Goal: Task Accomplishment & Management: Use online tool/utility

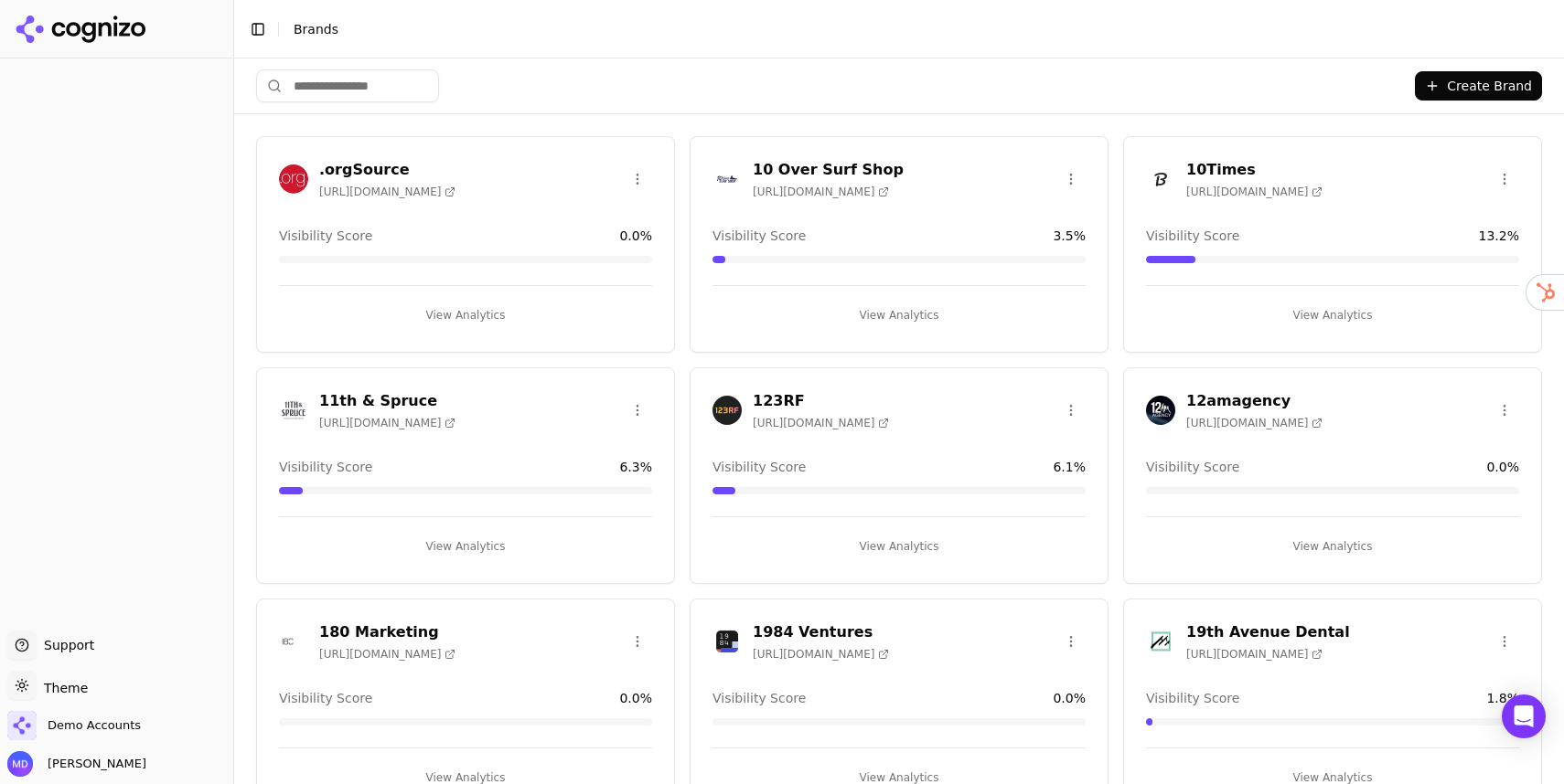
click at [329, 89] on input "search" at bounding box center [347, 86] width 183 height 33
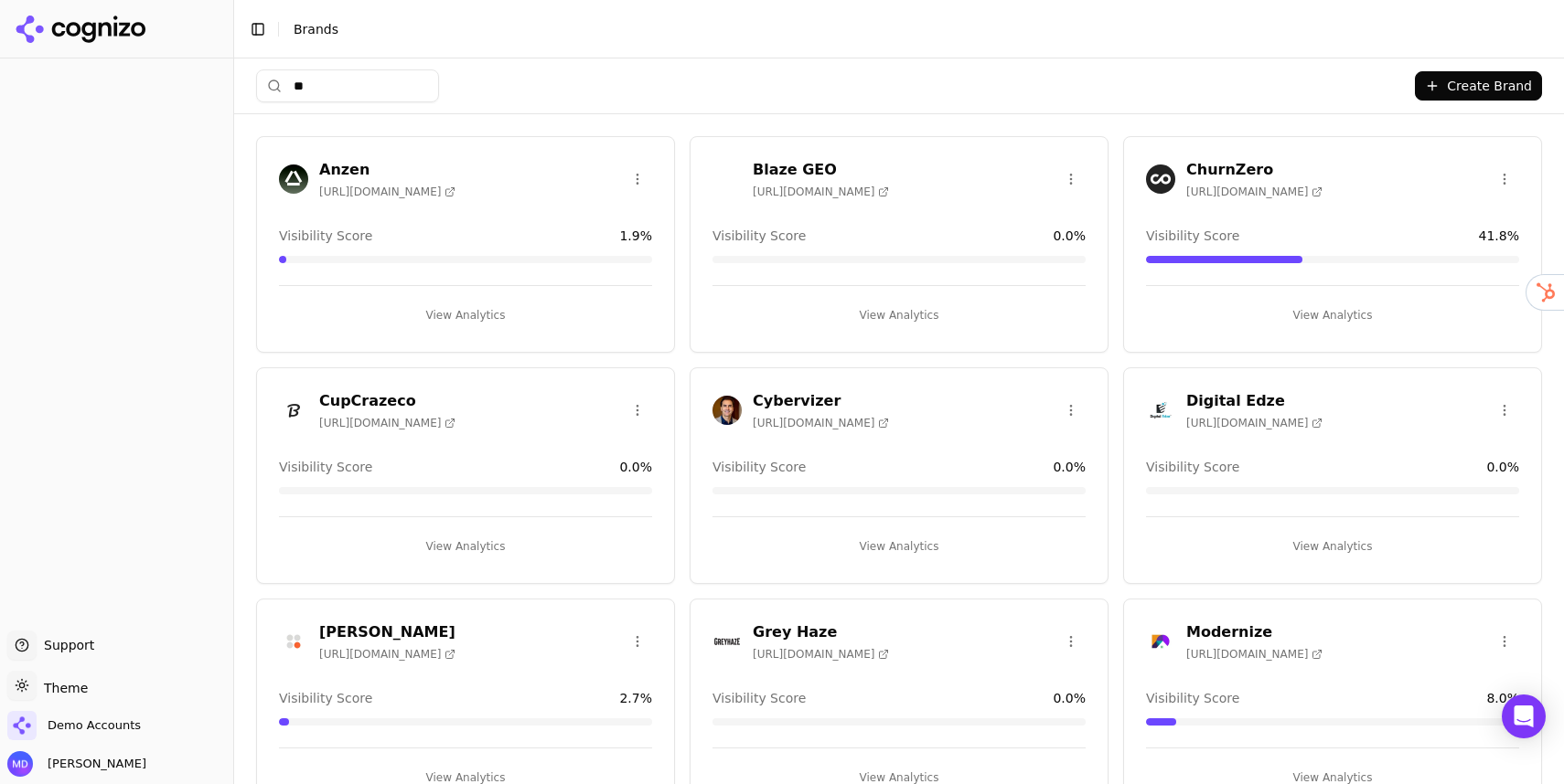
type input "*"
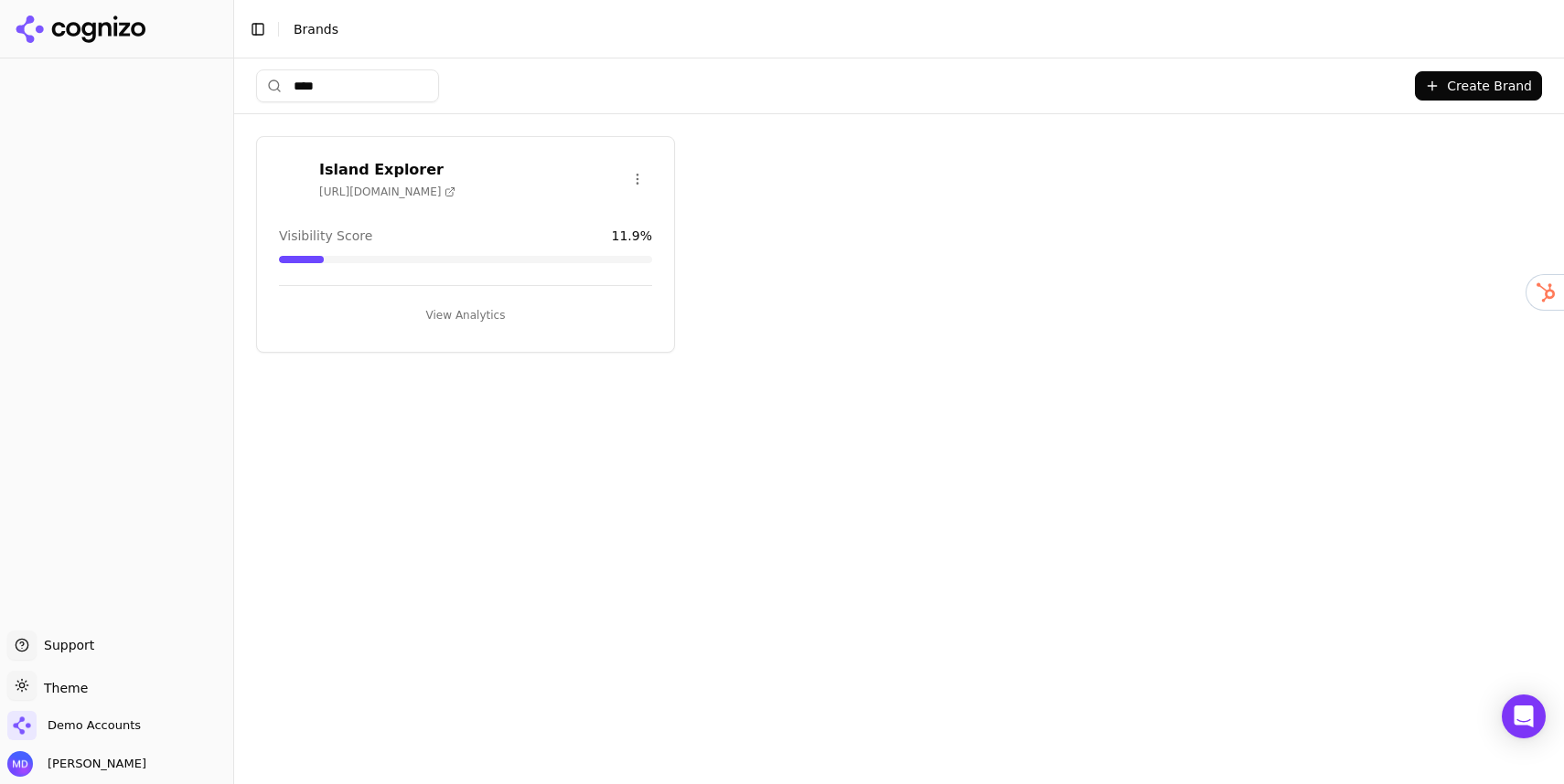
drag, startPoint x: 349, startPoint y: 89, endPoint x: 260, endPoint y: 82, distance: 89.3
click at [260, 82] on input "****" at bounding box center [347, 86] width 183 height 33
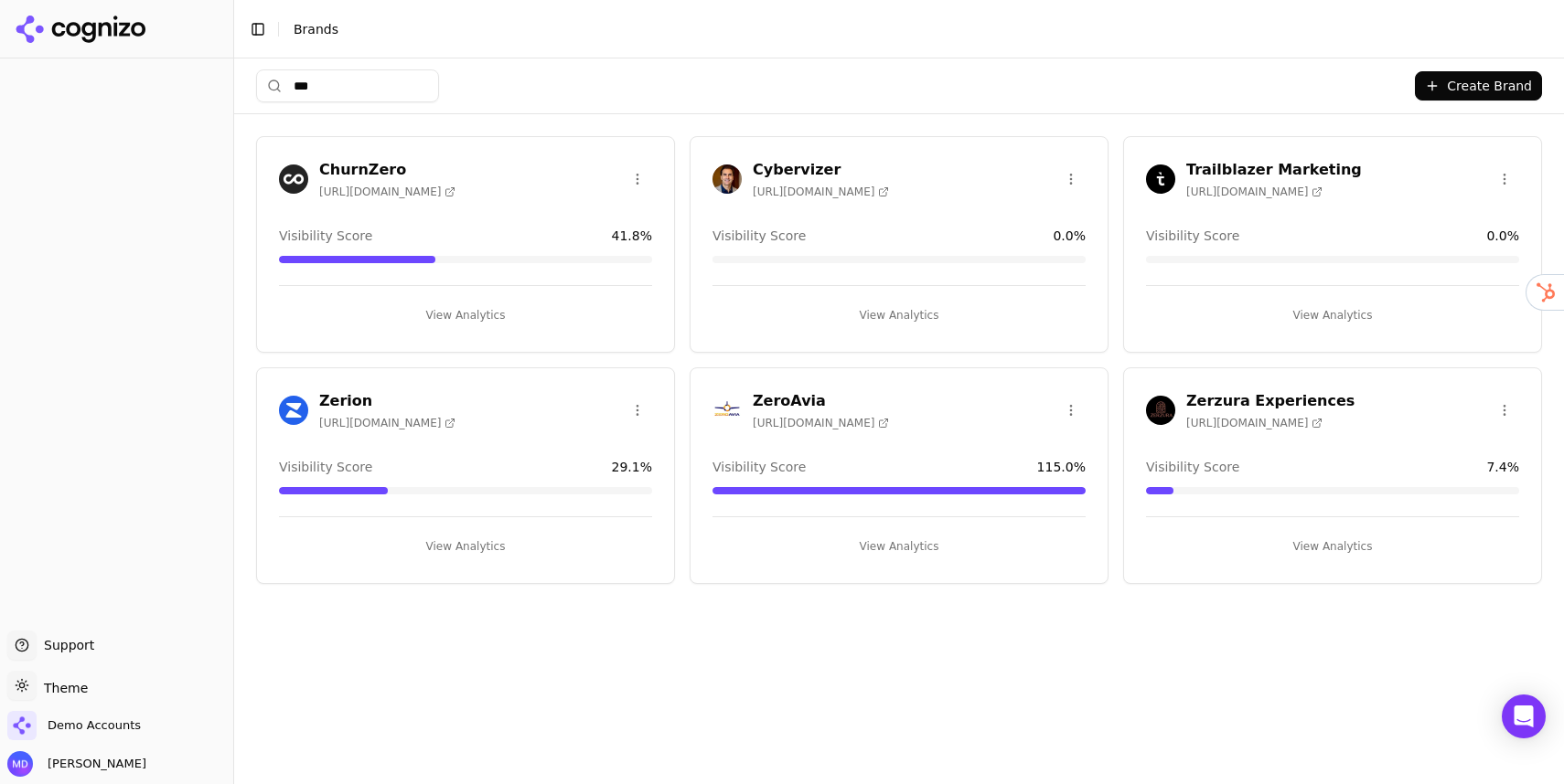
type input "***"
click at [1272, 545] on button "View Analytics" at bounding box center [1332, 547] width 373 height 29
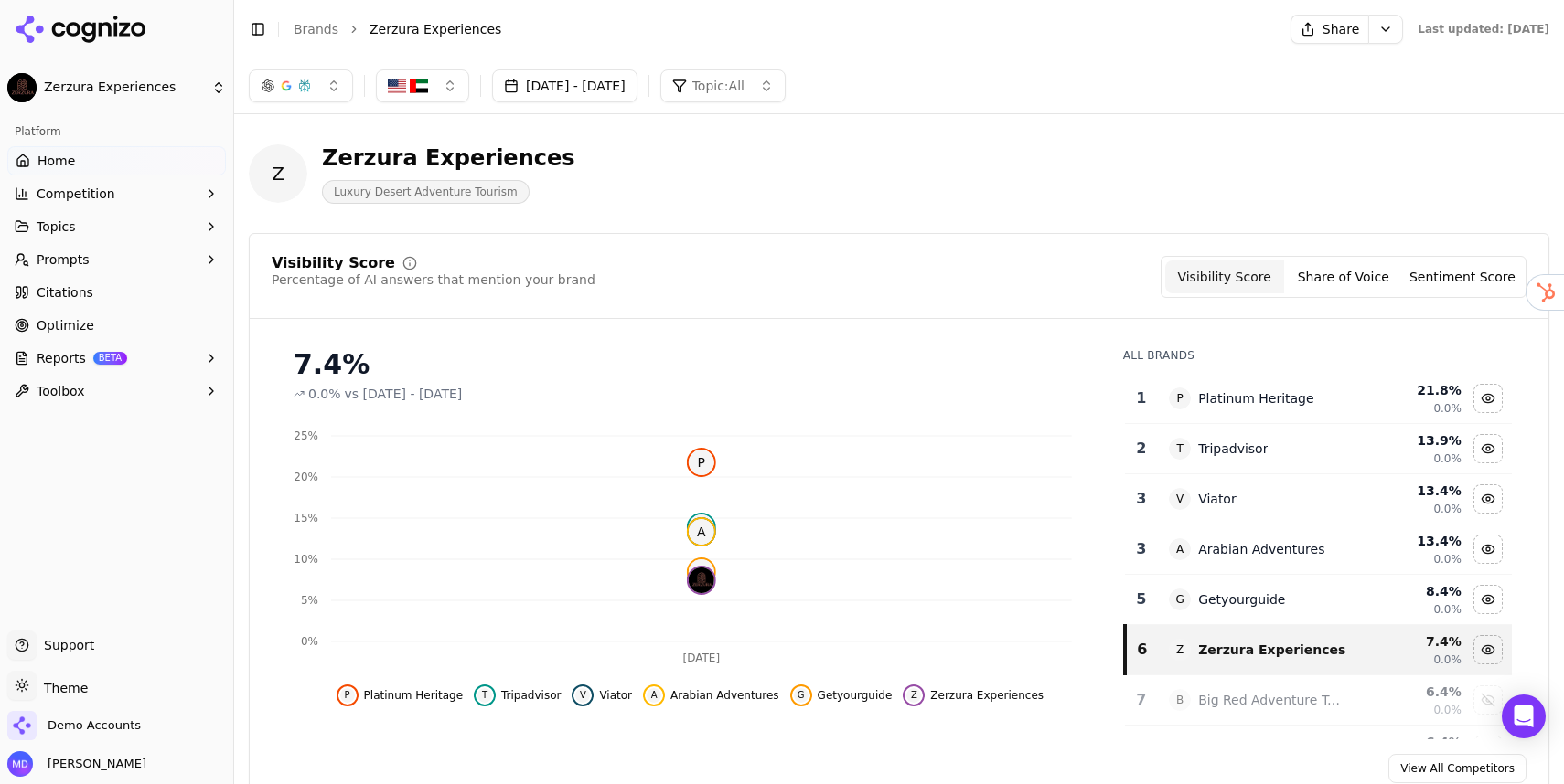
click at [82, 334] on span "Optimize" at bounding box center [65, 325] width 57 height 18
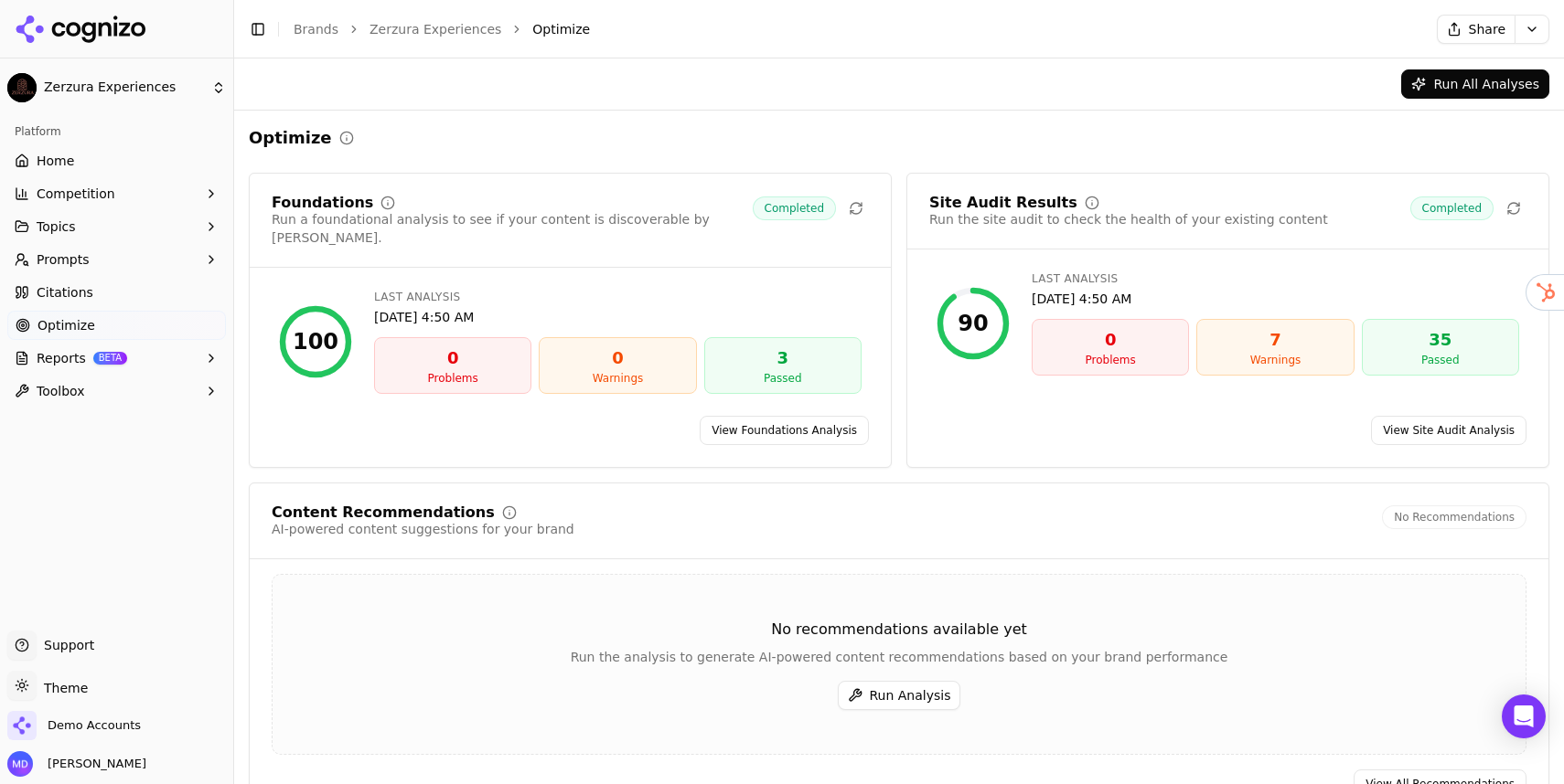
click at [892, 681] on button "Run Analysis" at bounding box center [899, 695] width 124 height 29
click at [299, 40] on div "Toggle Sidebar Brands Zerzura Experiences Optimize" at bounding box center [824, 29] width 1181 height 25
click at [299, 38] on div "Toggle Sidebar Brands Zerzura Experiences Optimize" at bounding box center [824, 29] width 1181 height 25
click at [299, 30] on link "Brands" at bounding box center [316, 29] width 45 height 15
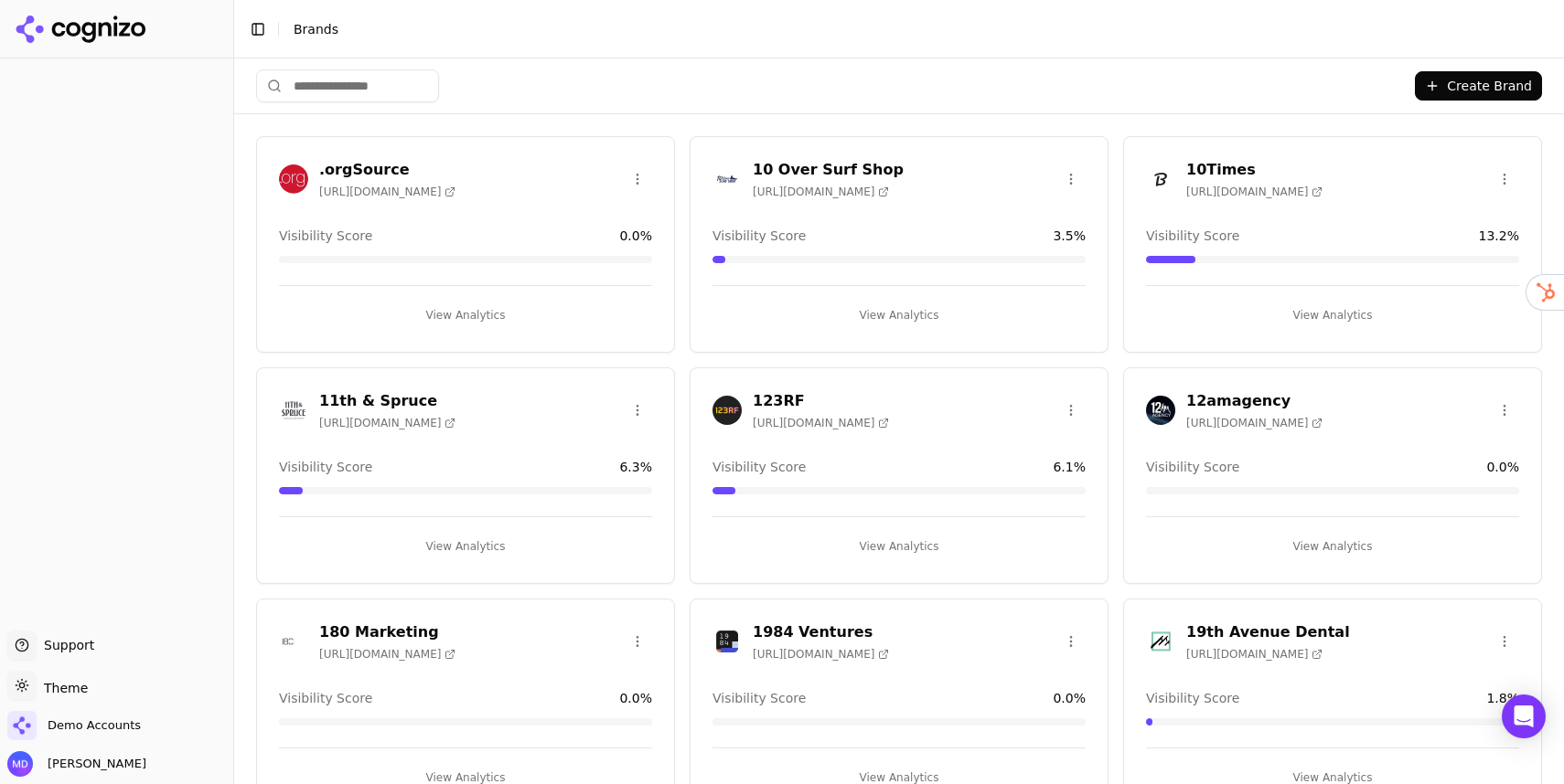
click at [388, 91] on input "search" at bounding box center [347, 86] width 183 height 33
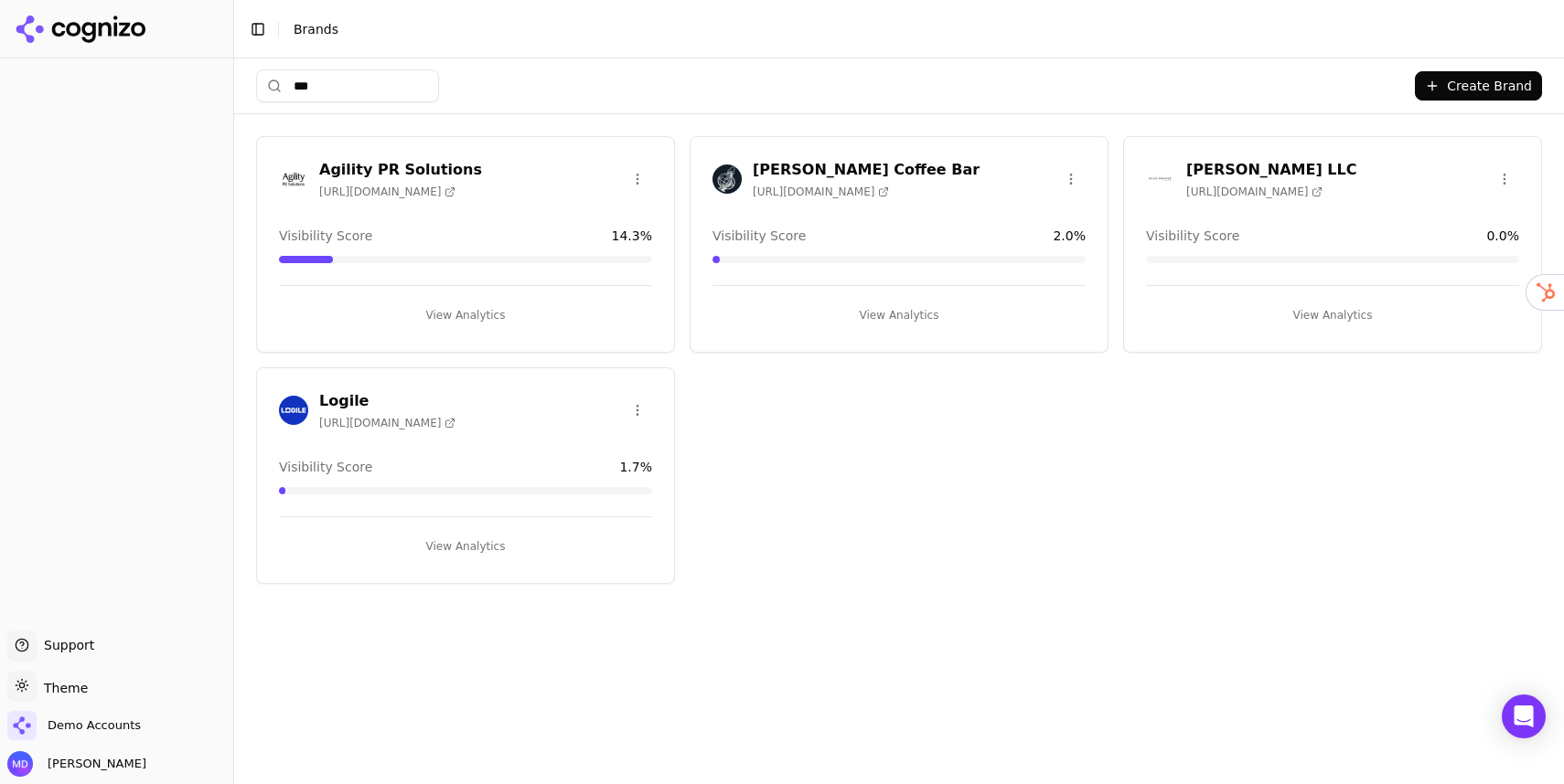
type input "***"
click at [300, 30] on span "Brands" at bounding box center [316, 29] width 45 height 15
click at [389, 79] on input "***" at bounding box center [347, 86] width 183 height 33
click at [416, 87] on input "***" at bounding box center [347, 86] width 183 height 33
click at [432, 88] on input "***" at bounding box center [347, 86] width 183 height 33
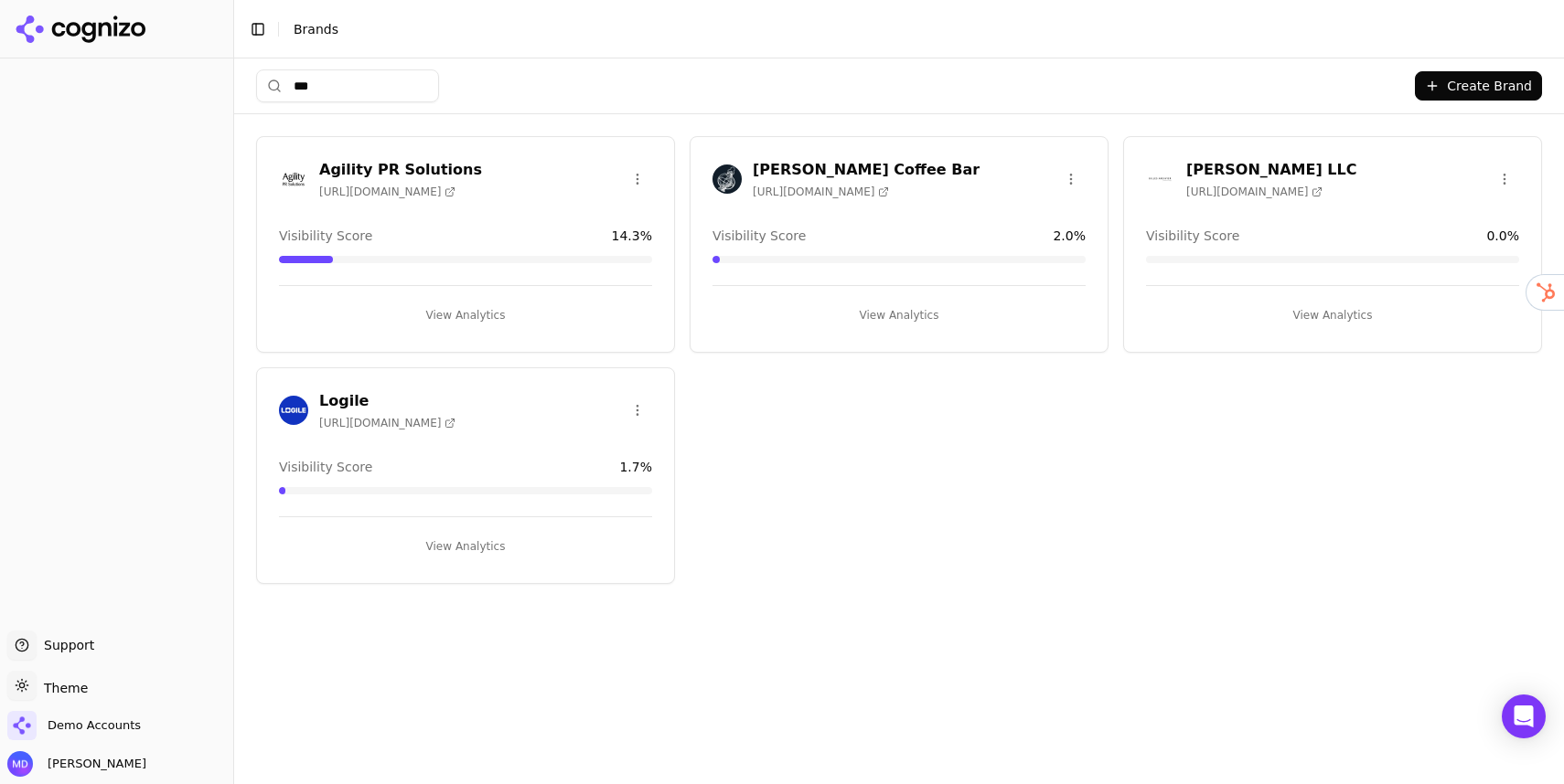
click at [428, 85] on input "***" at bounding box center [347, 86] width 183 height 33
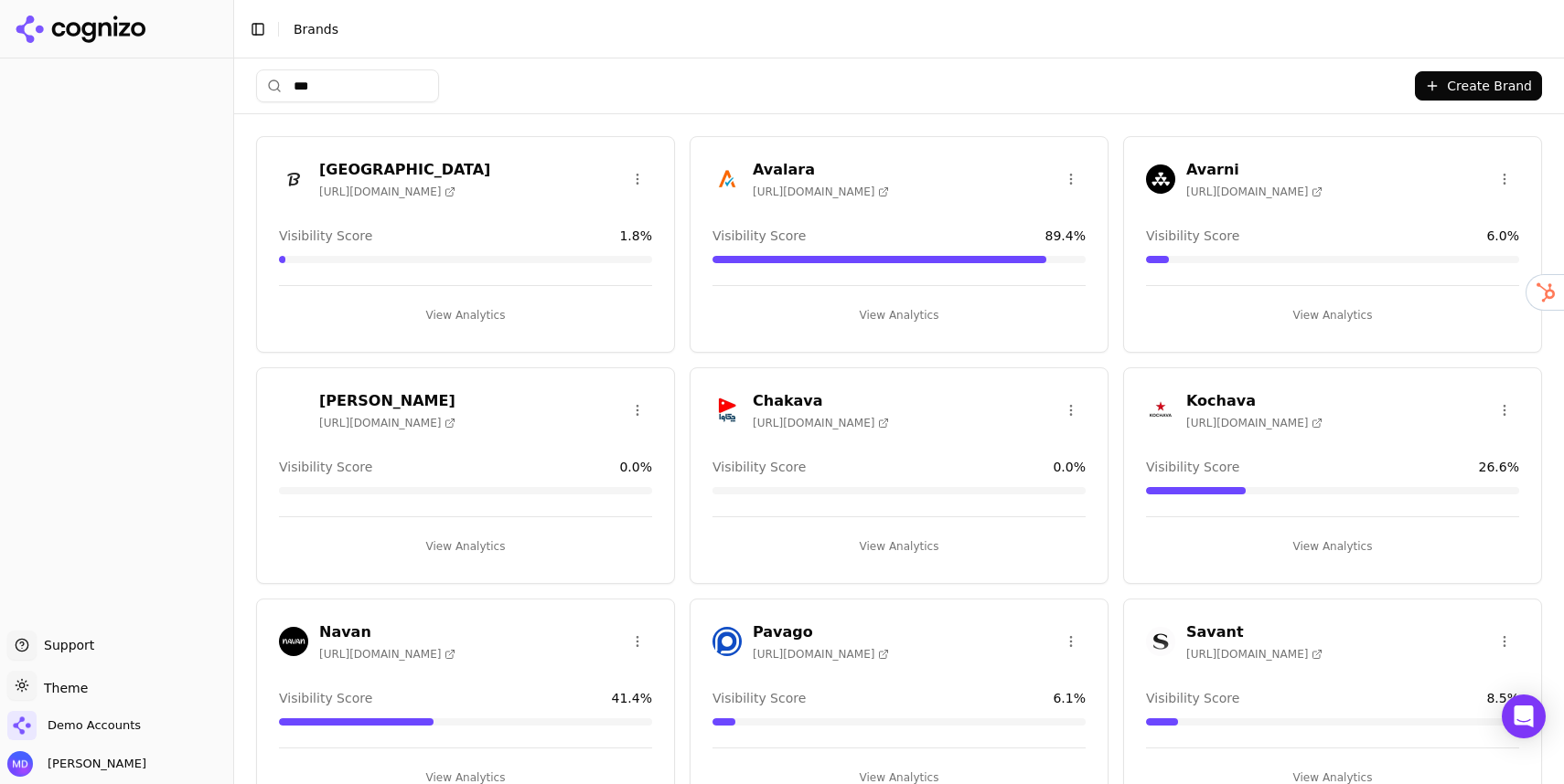
type input "***"
click at [481, 312] on button "View Analytics" at bounding box center [465, 315] width 373 height 29
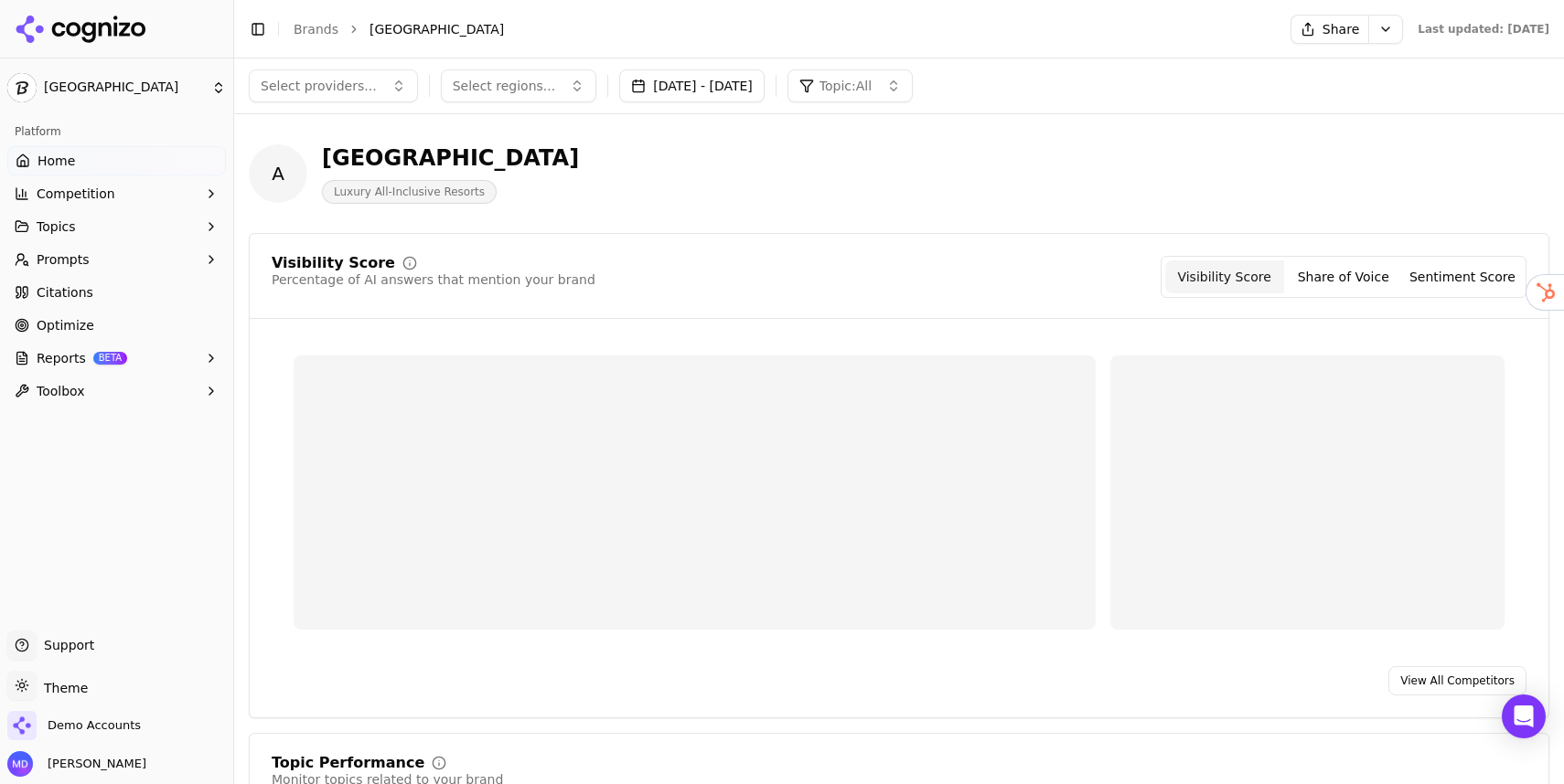
click at [103, 331] on link "Optimize" at bounding box center [117, 326] width 219 height 29
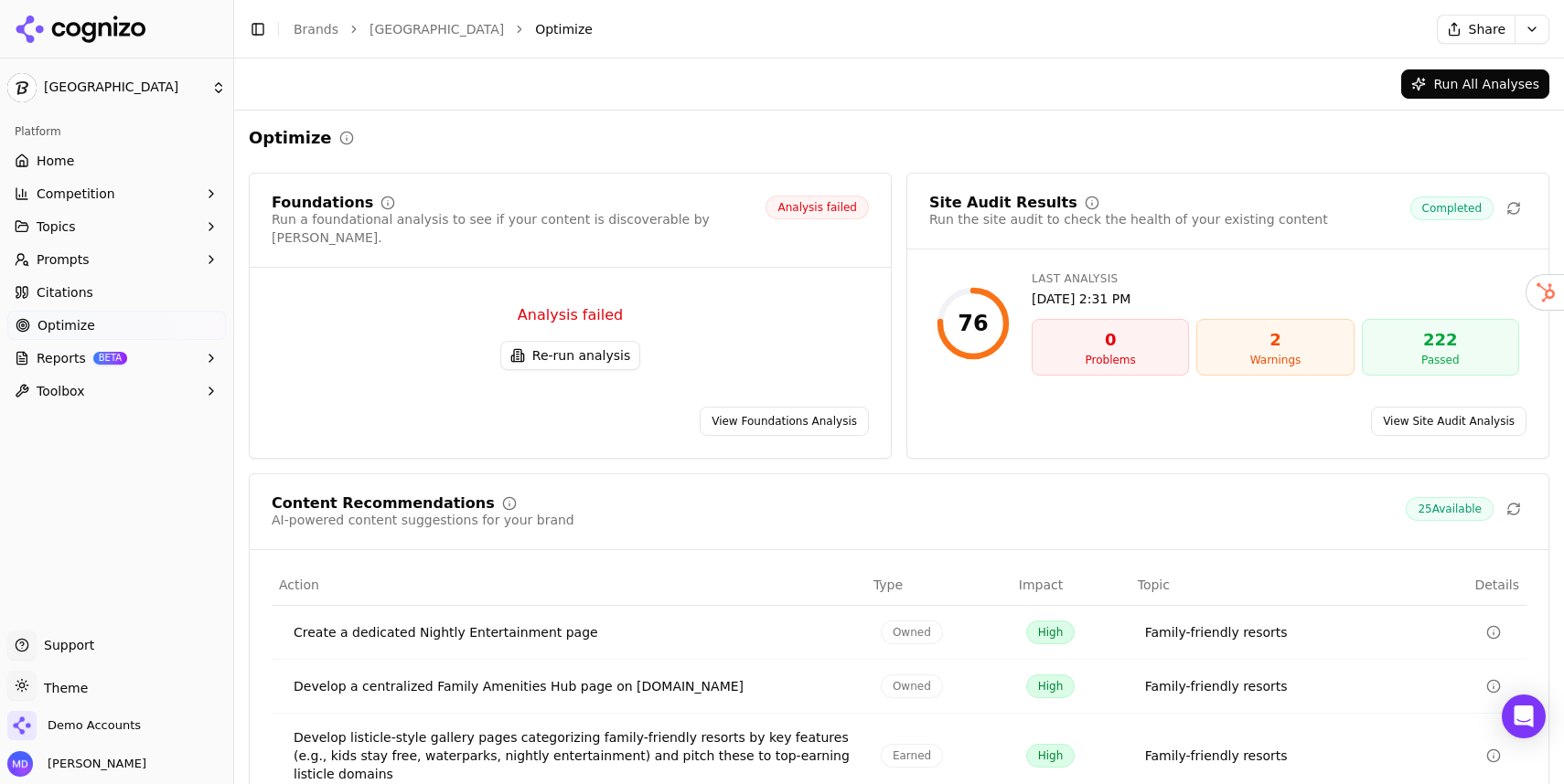
click at [597, 341] on button "Re-run analysis" at bounding box center [570, 356] width 140 height 29
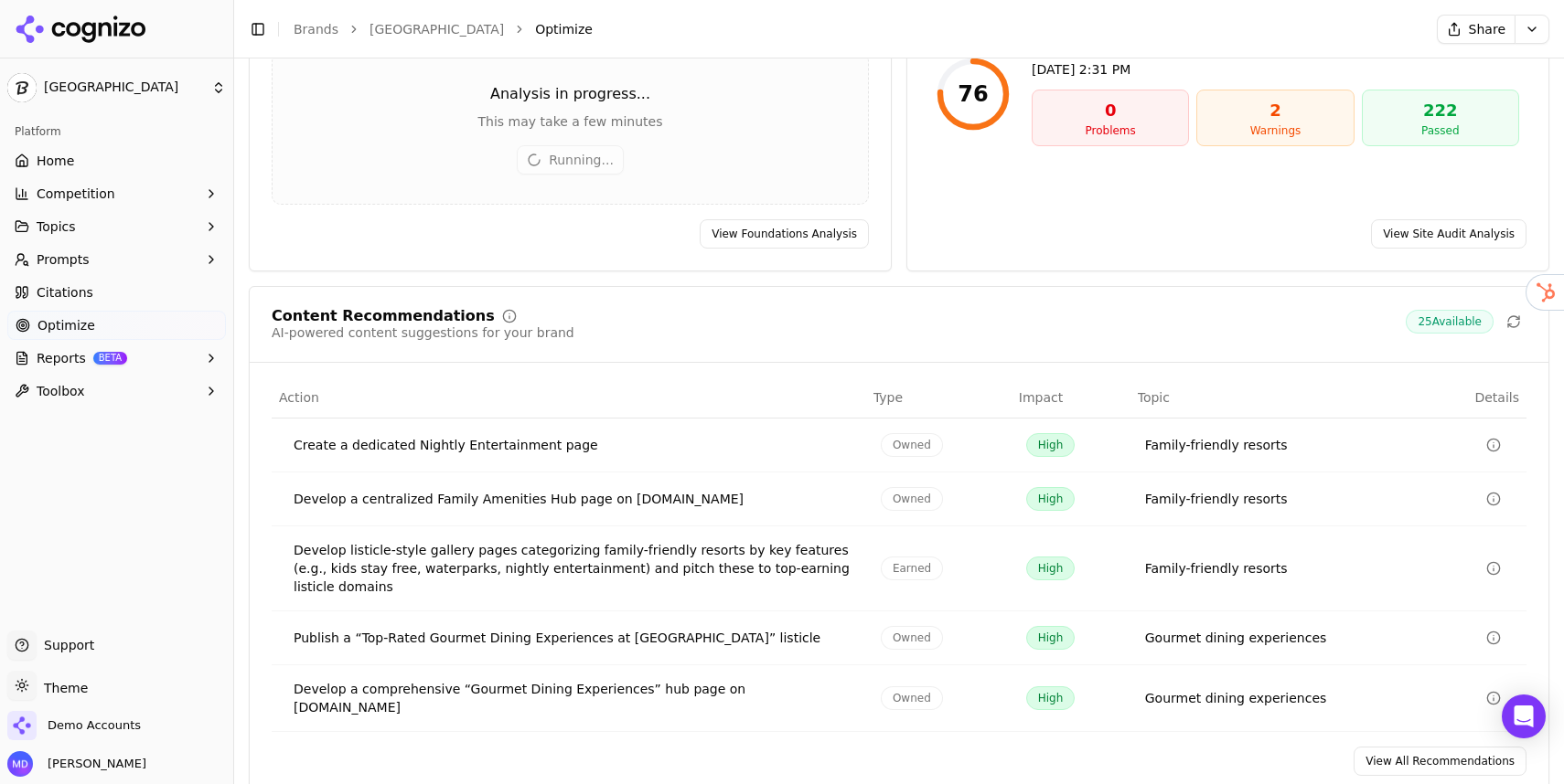
scroll to position [229, 0]
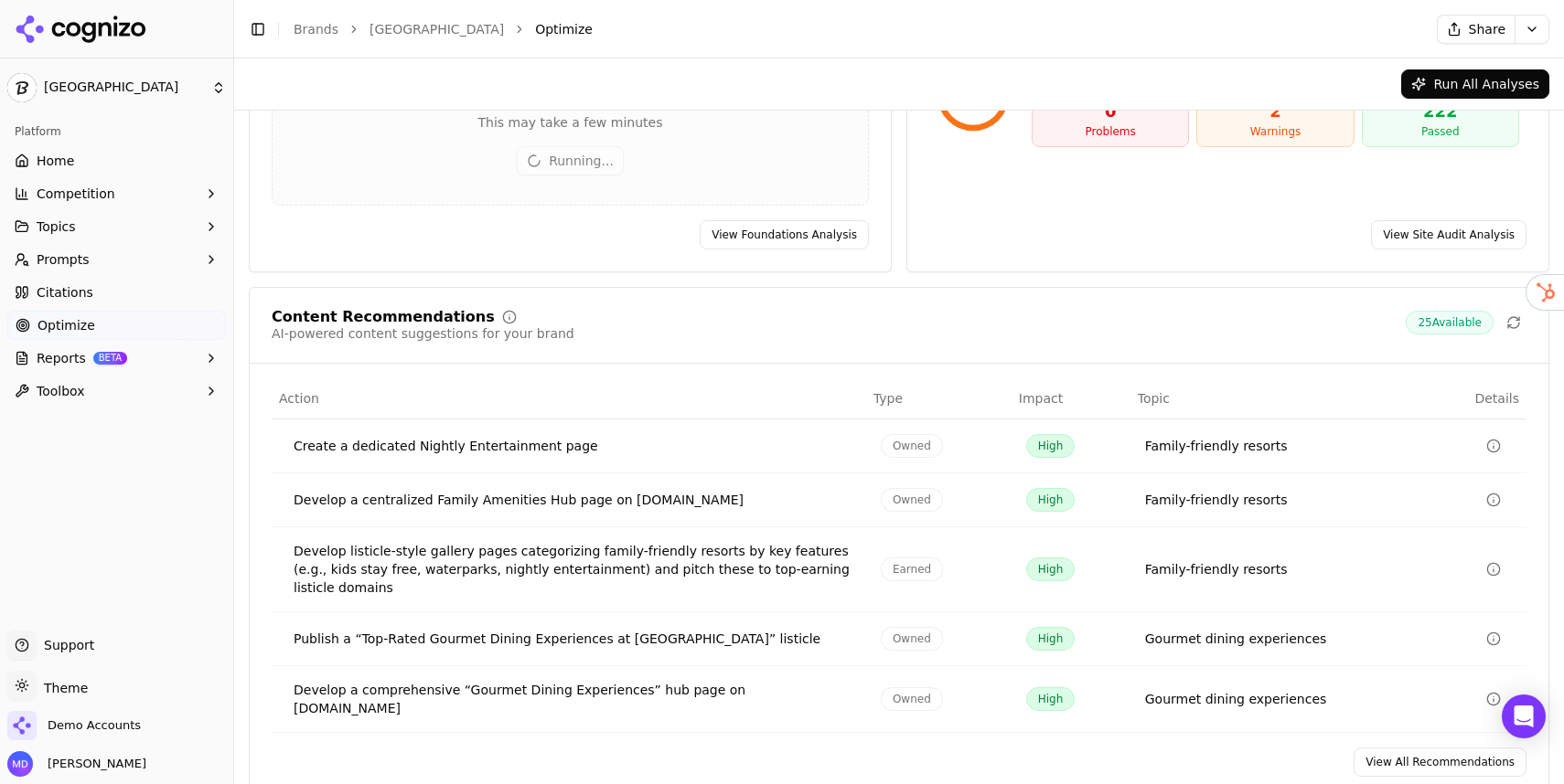
click at [1468, 748] on link "View All Recommendations" at bounding box center [1440, 763] width 173 height 29
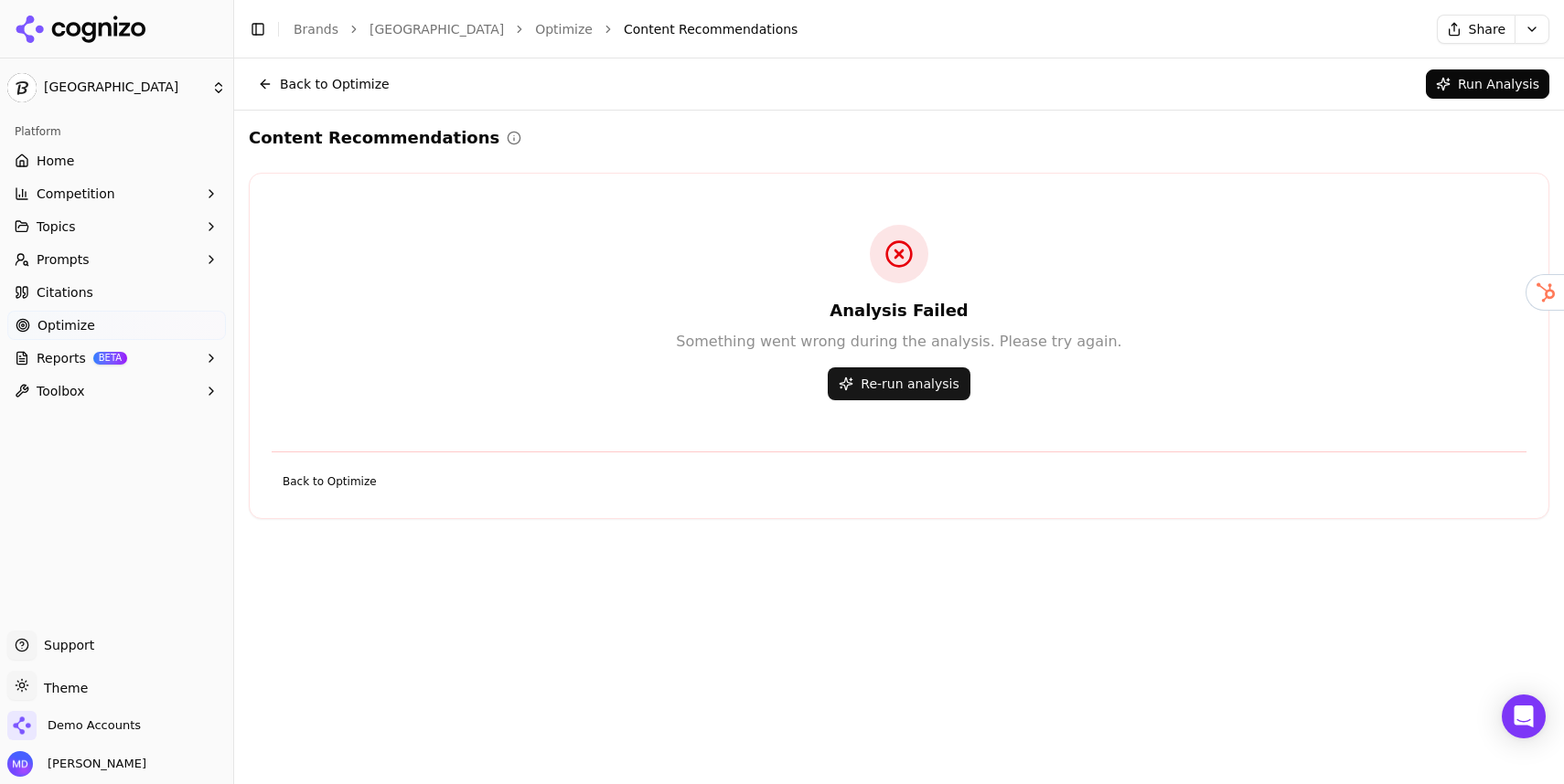
click at [917, 393] on button "Re-run analysis" at bounding box center [899, 384] width 142 height 33
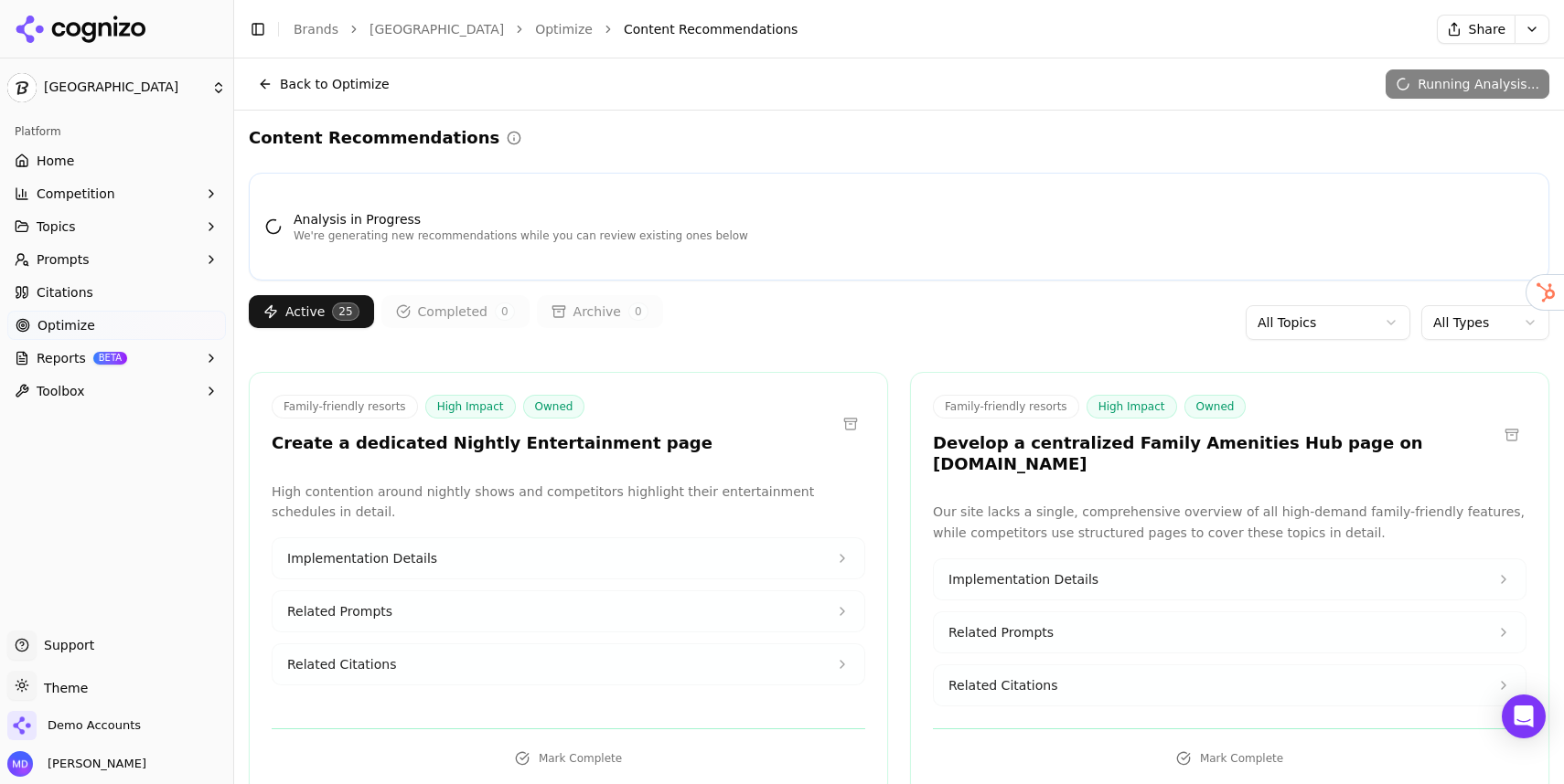
click at [174, 168] on link "Home" at bounding box center [117, 160] width 219 height 29
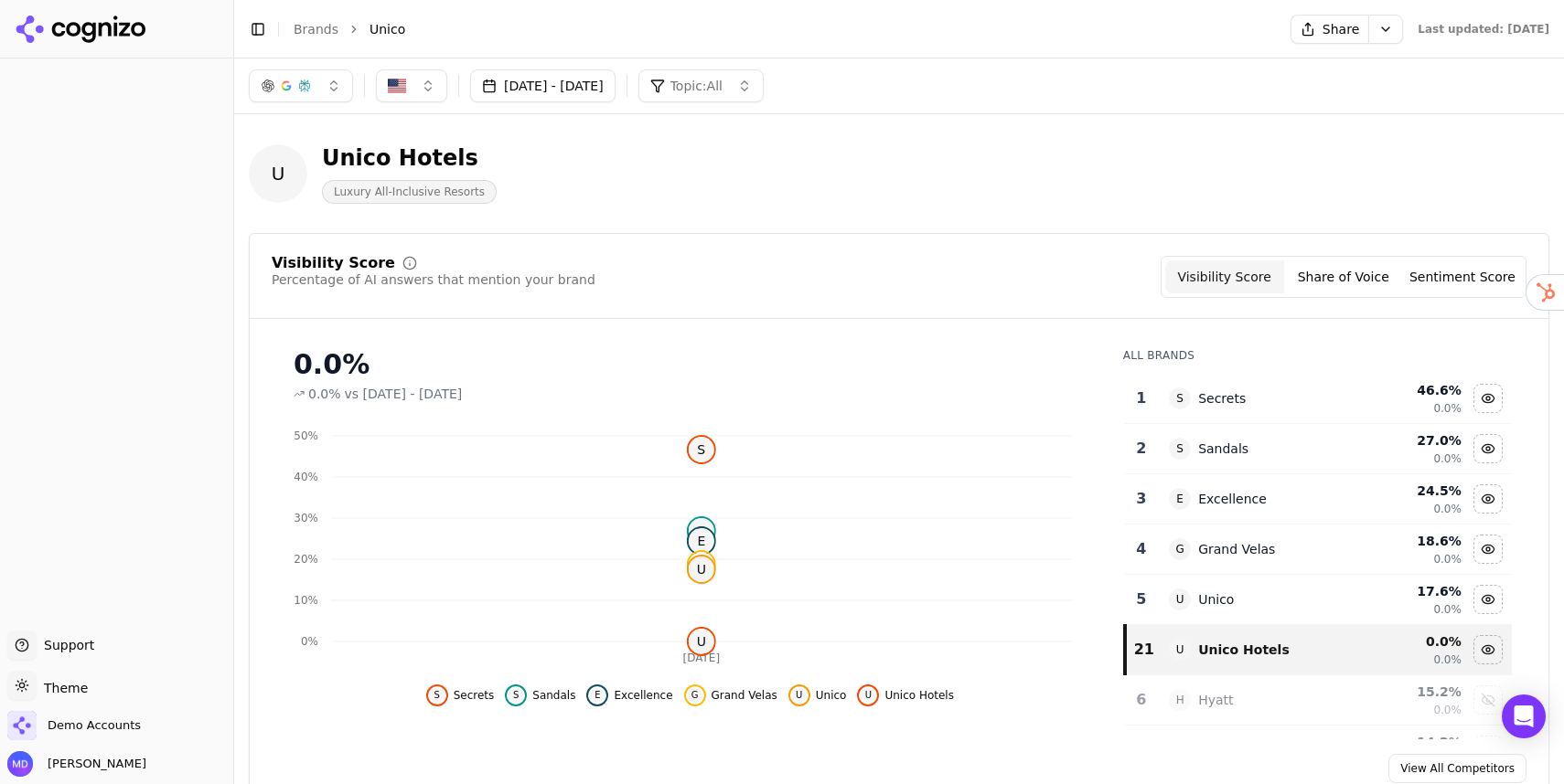
click at [606, 99] on button "Aug 25, 2025 - Sep 24, 2025" at bounding box center [542, 86] width 145 height 33
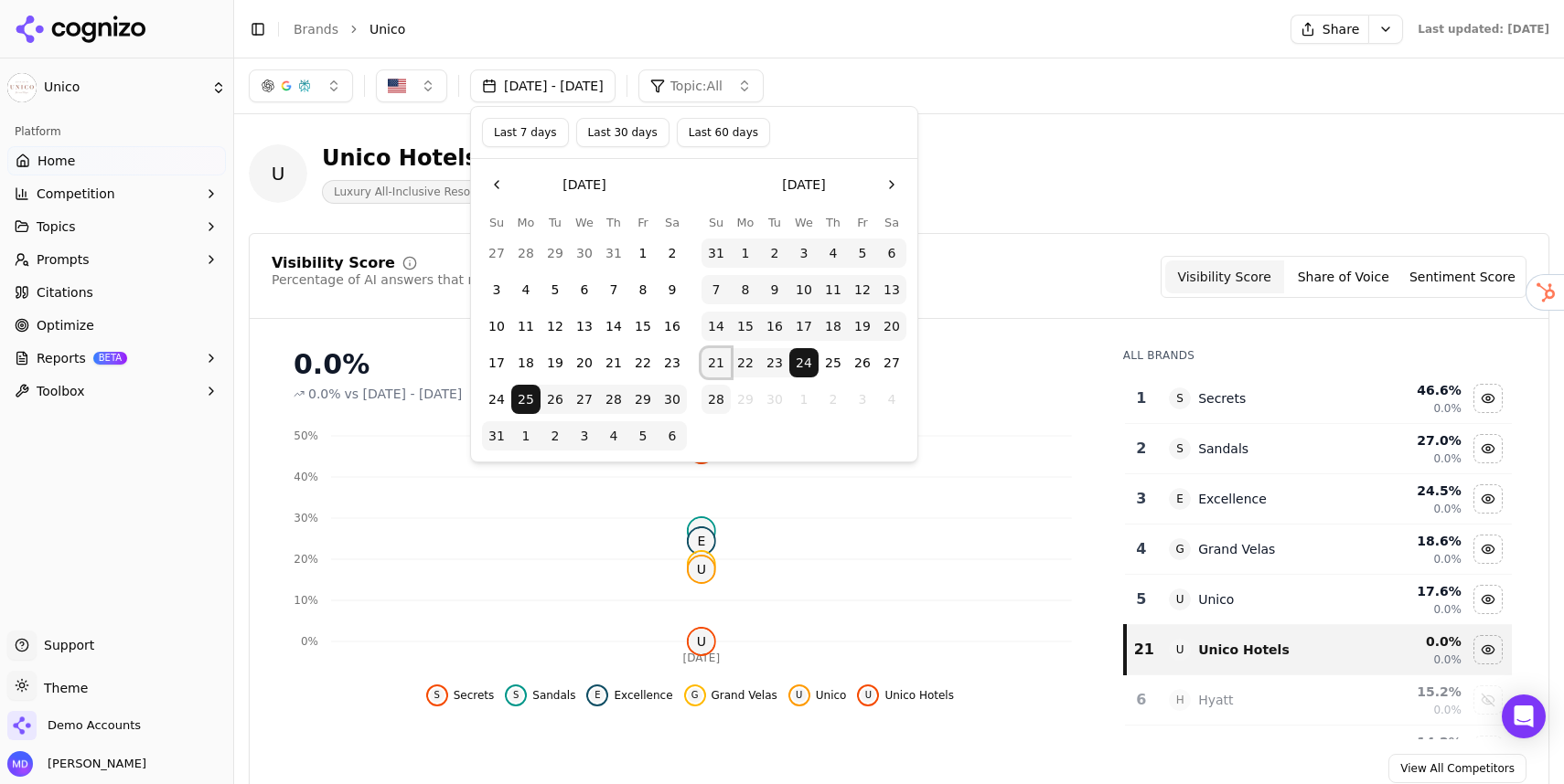
click at [717, 357] on button "21" at bounding box center [716, 363] width 29 height 29
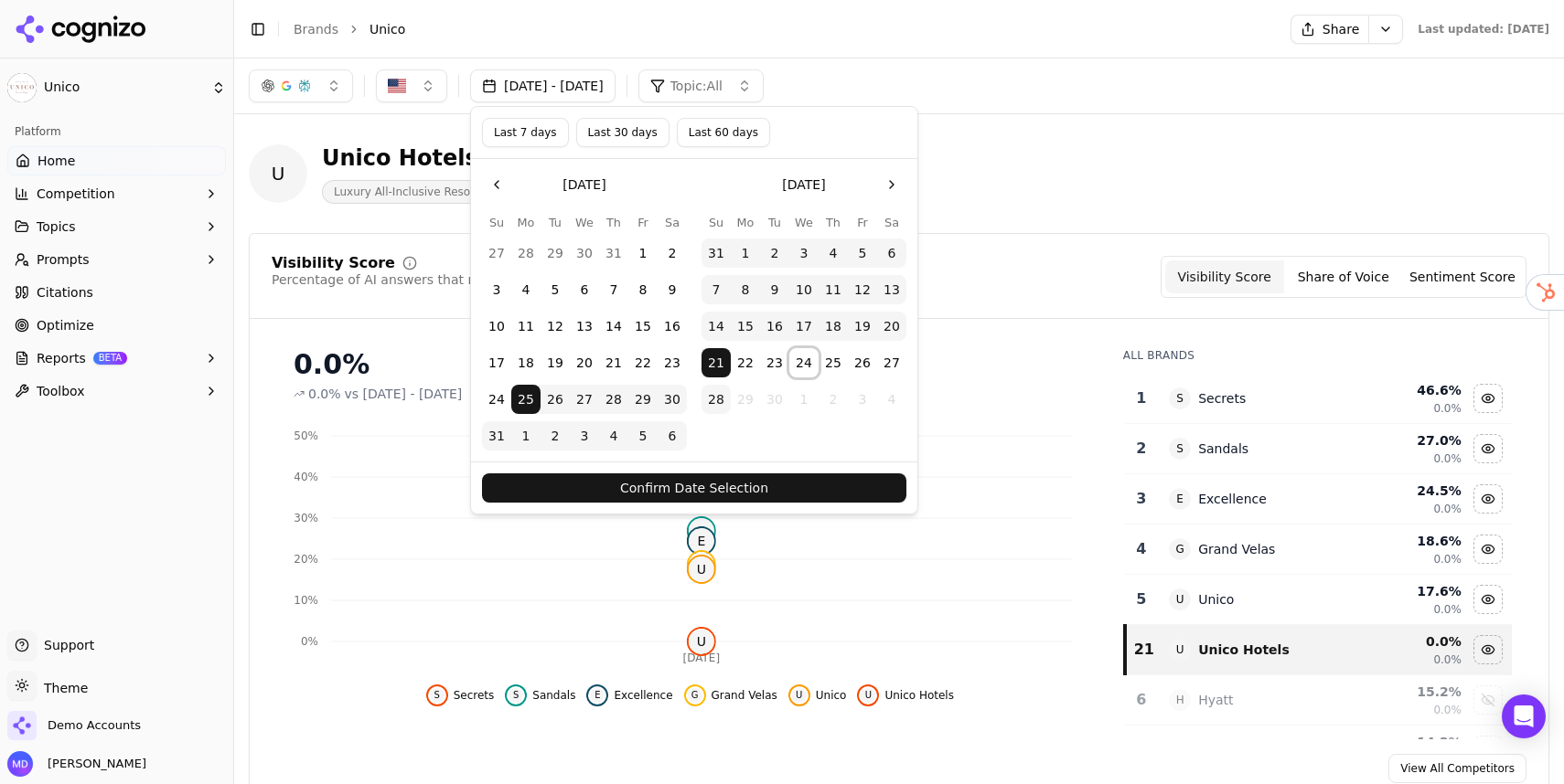
click at [798, 358] on button "24" at bounding box center [804, 363] width 29 height 29
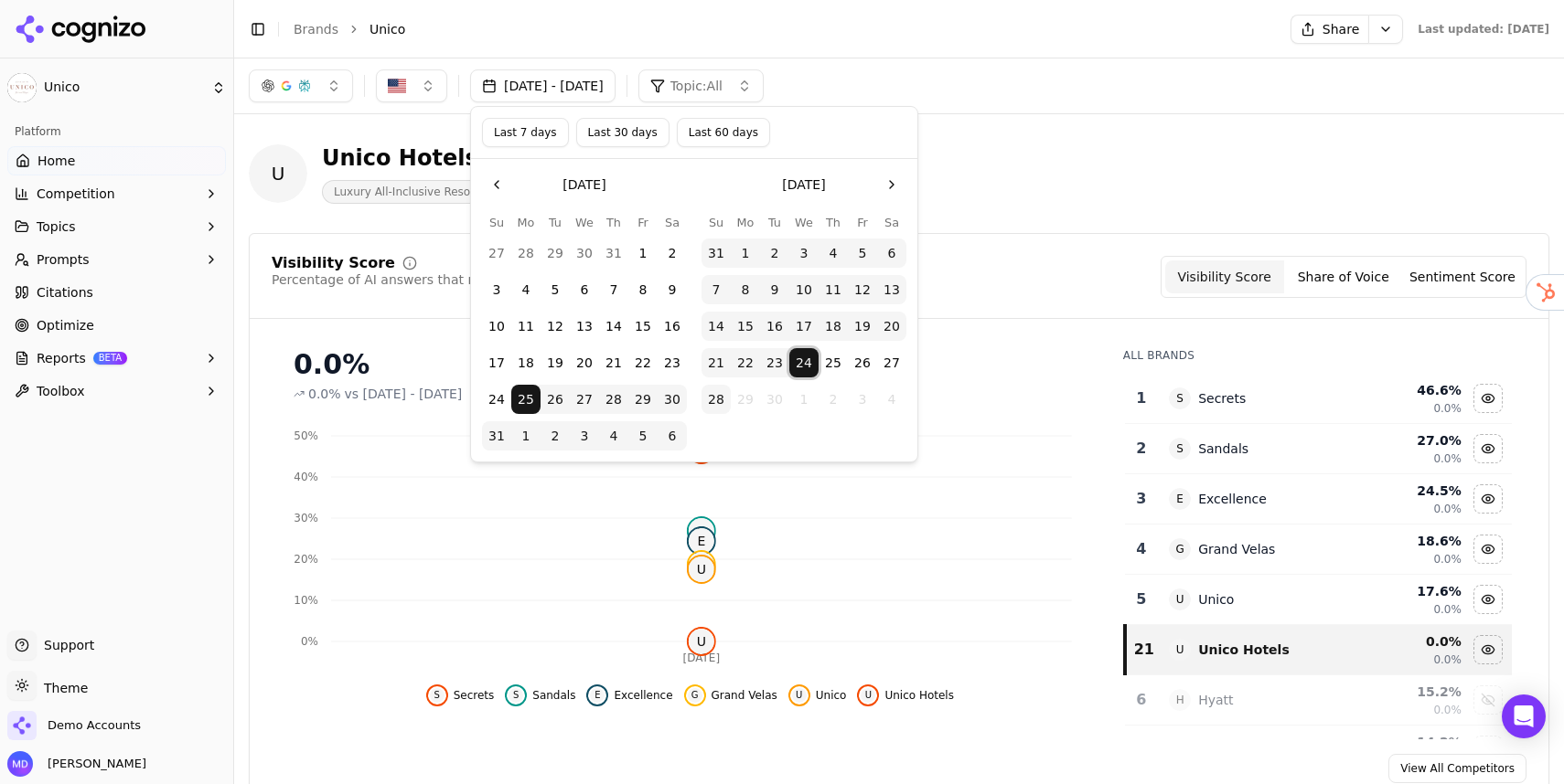
click at [798, 358] on button "24" at bounding box center [804, 363] width 29 height 29
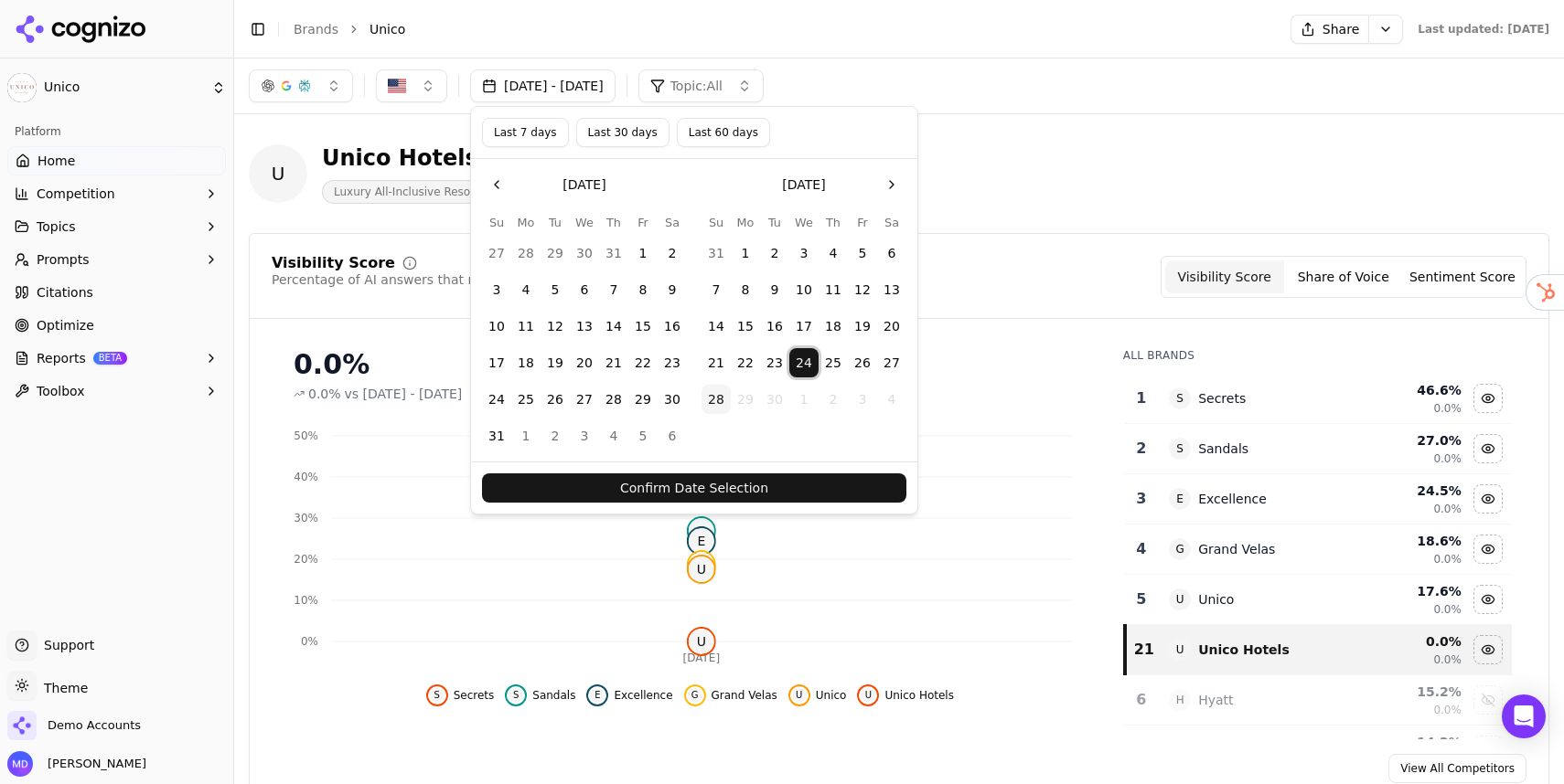
click at [861, 358] on button "26" at bounding box center [862, 363] width 29 height 29
click at [815, 486] on button "Confirm Date Selection" at bounding box center [694, 488] width 424 height 29
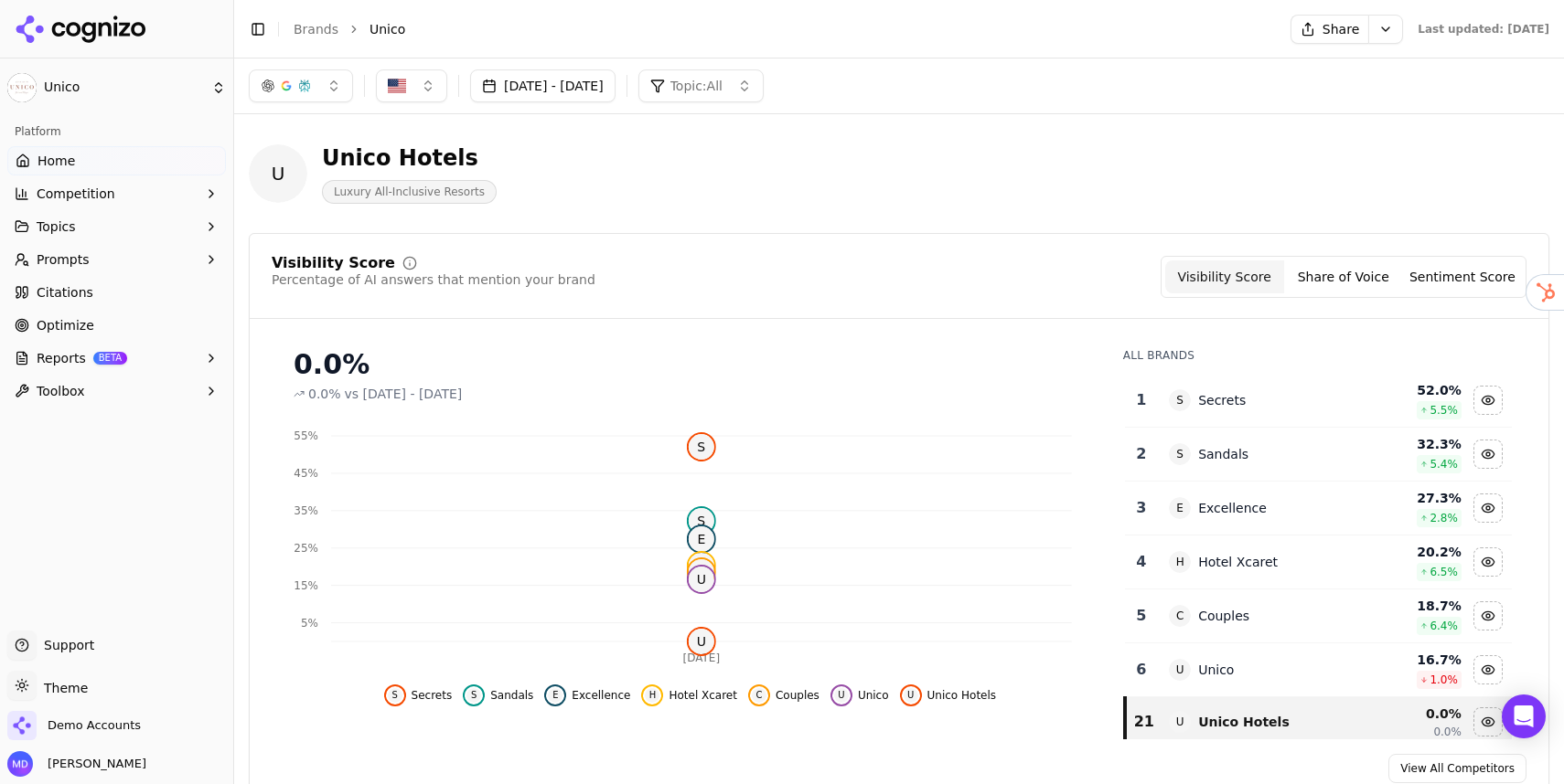
click at [602, 80] on button "Sep 24, 2025 - Sep 26, 2025" at bounding box center [542, 86] width 145 height 33
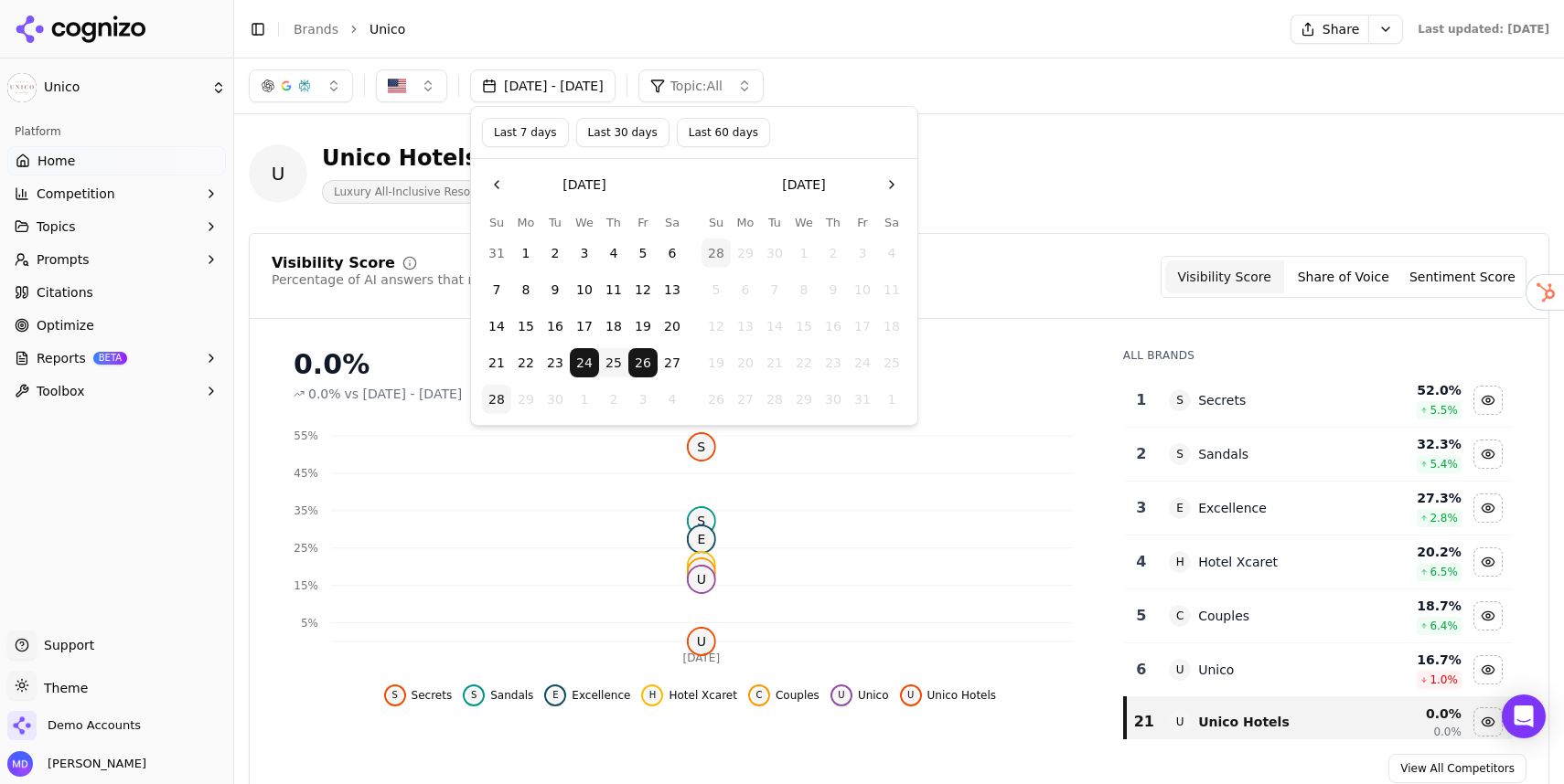
click at [620, 356] on button "25" at bounding box center [614, 363] width 29 height 29
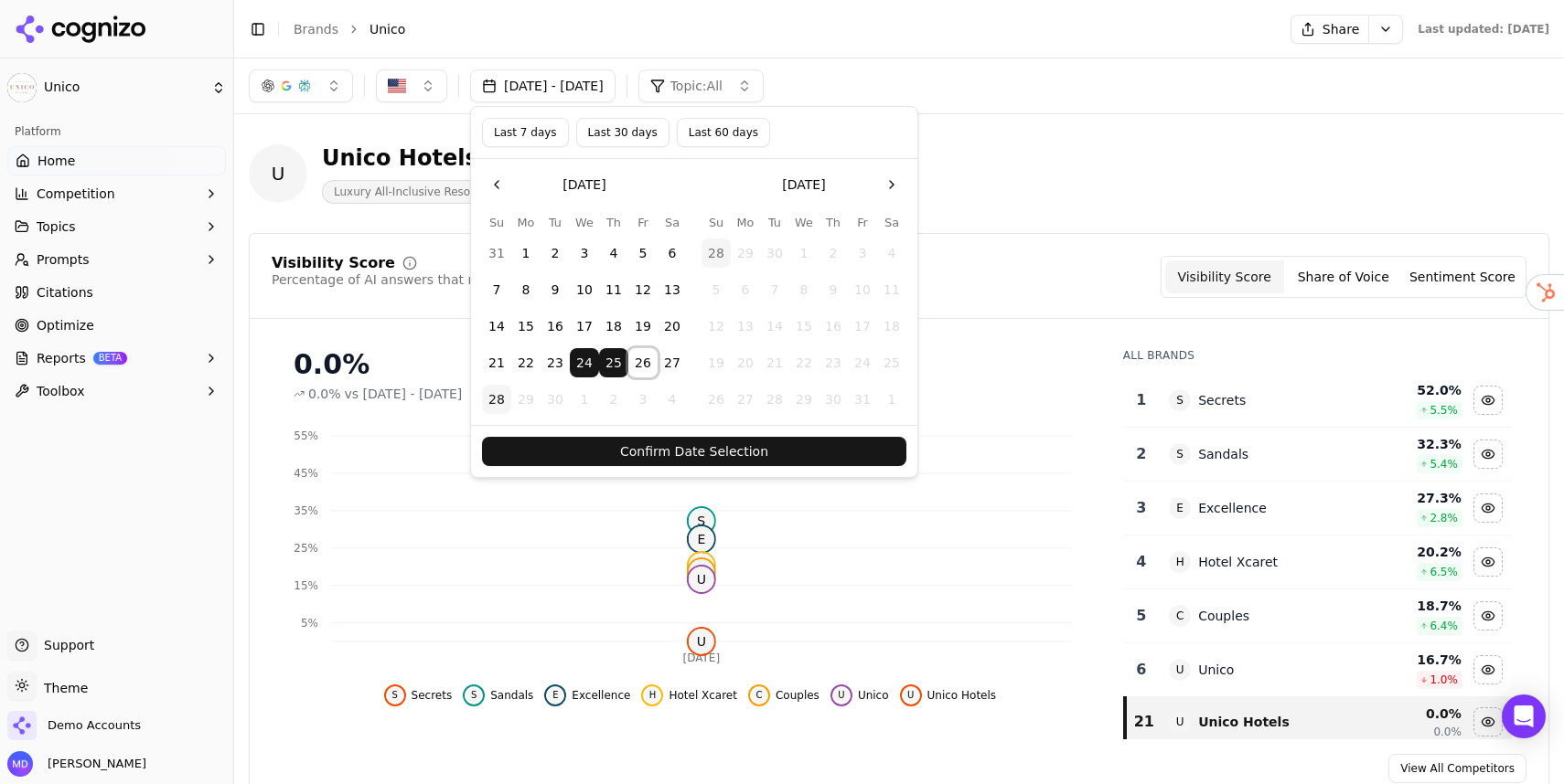
click at [634, 358] on button "26" at bounding box center [643, 363] width 29 height 29
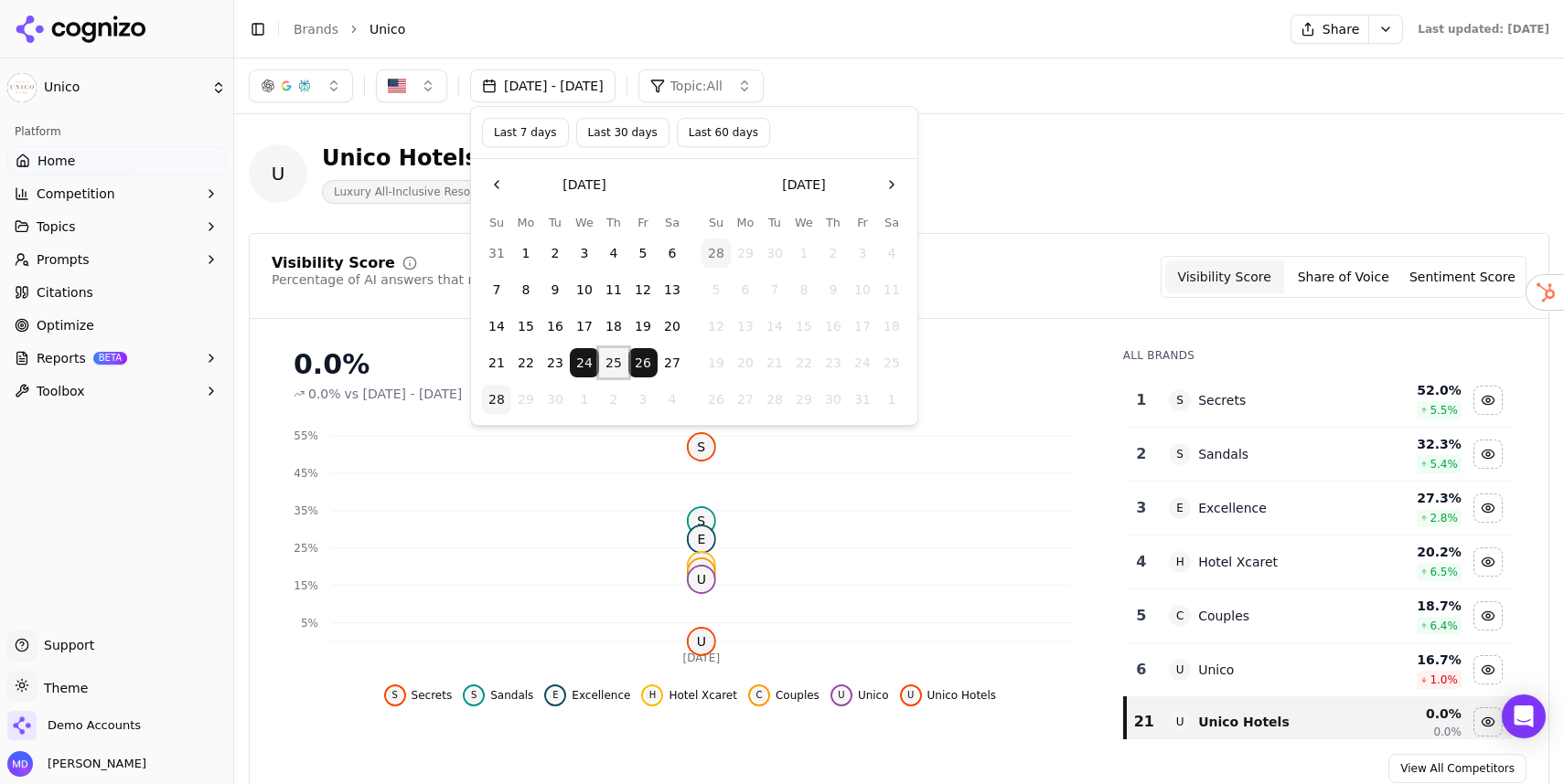
click at [623, 359] on button "25" at bounding box center [614, 363] width 29 height 29
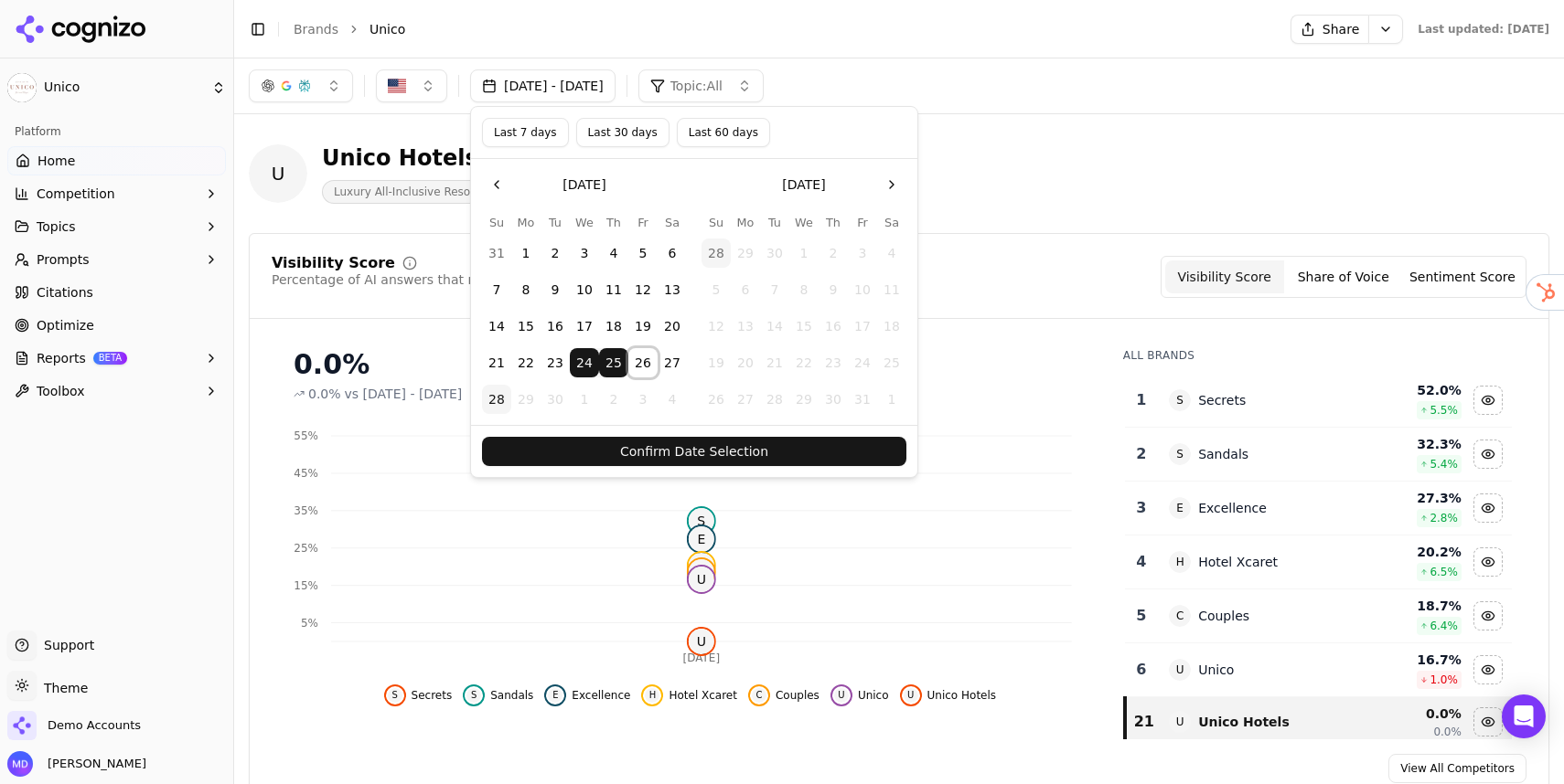
click at [630, 359] on button "26" at bounding box center [643, 363] width 29 height 29
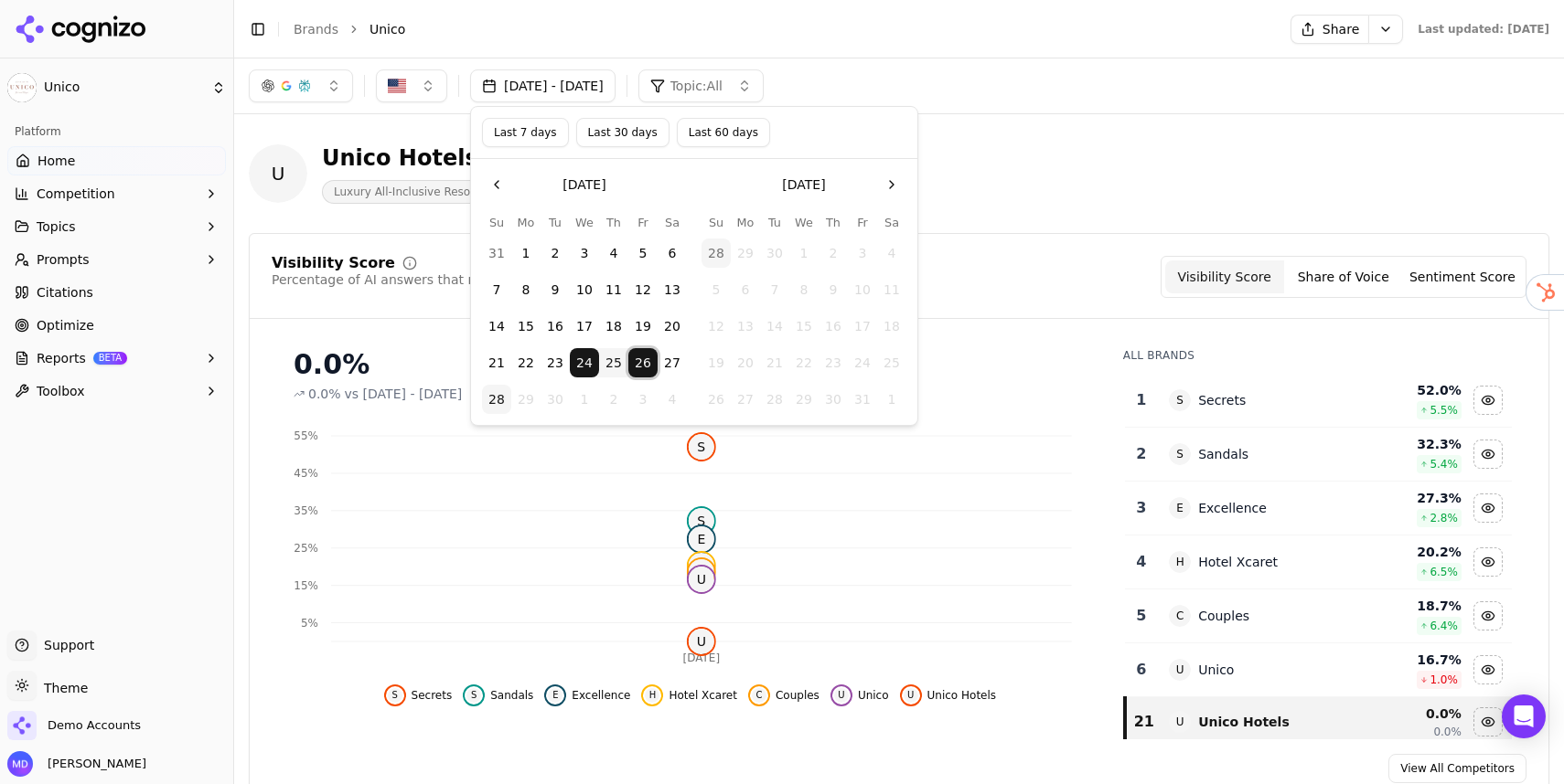
click at [645, 359] on button "26" at bounding box center [643, 363] width 29 height 29
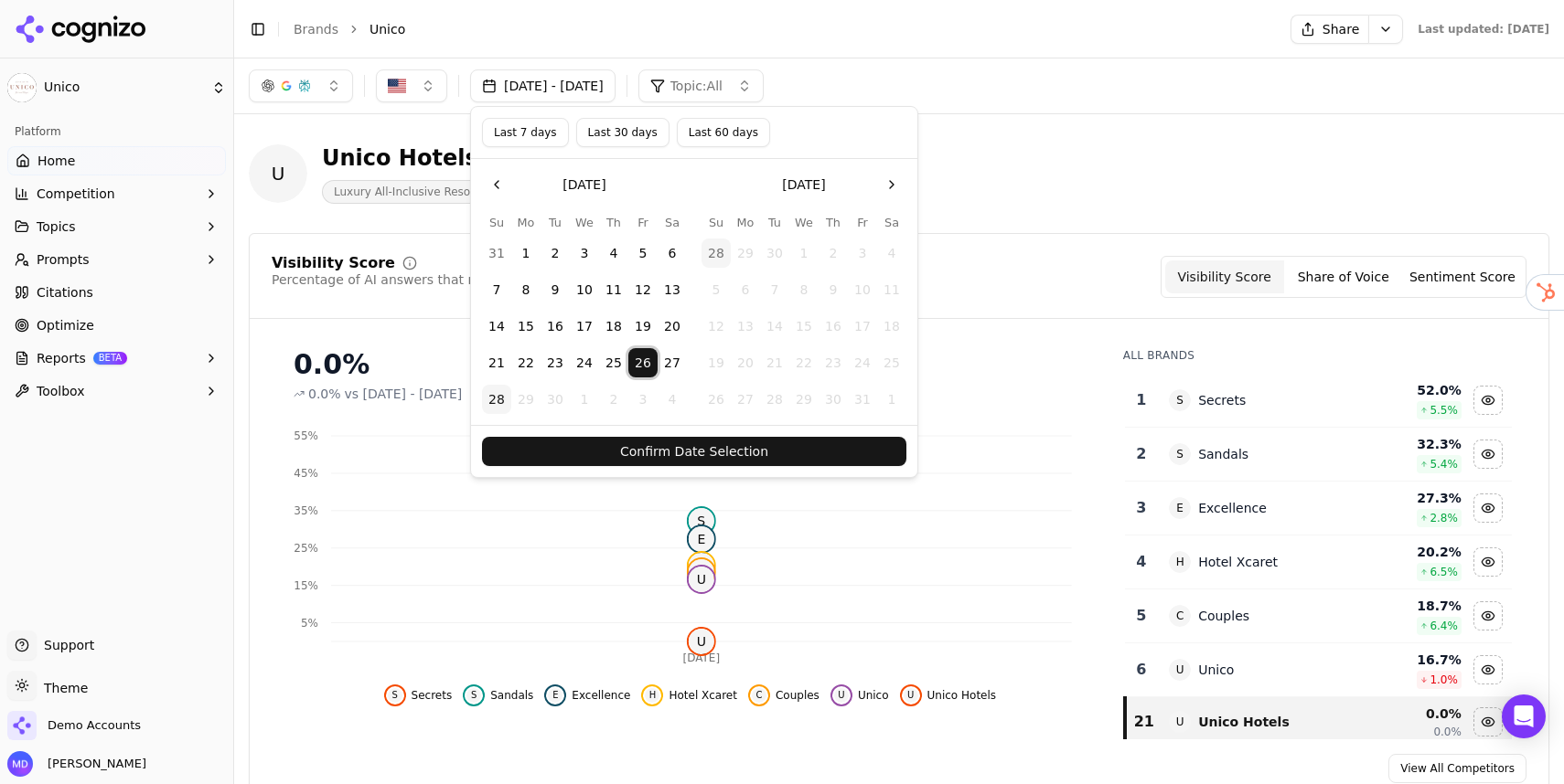
click at [622, 360] on button "25" at bounding box center [614, 363] width 29 height 29
click at [646, 447] on button "Confirm Date Selection" at bounding box center [694, 451] width 424 height 29
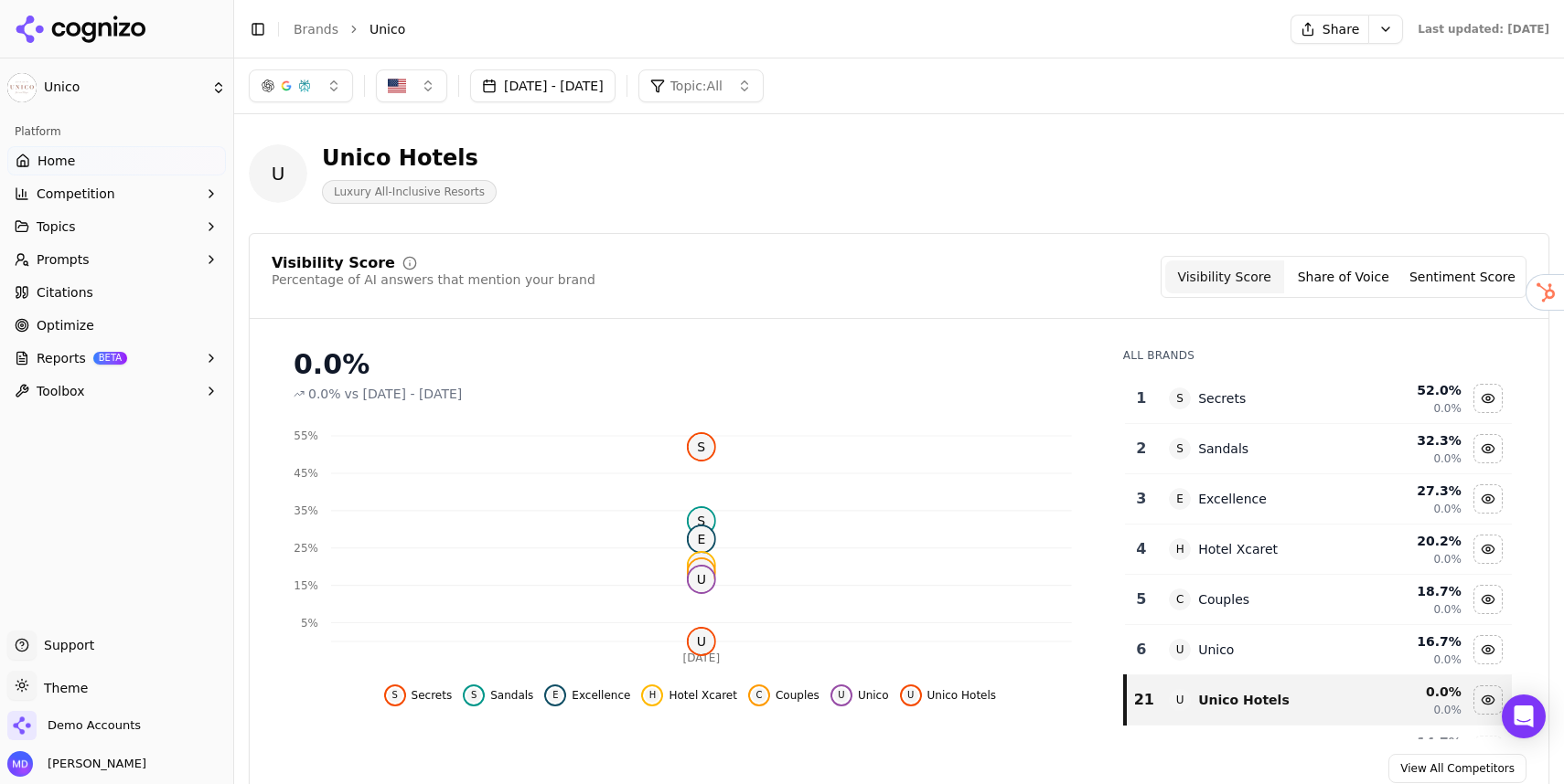
click at [609, 79] on button "Sep 25, 2025 - Sep 26, 2025" at bounding box center [542, 86] width 145 height 33
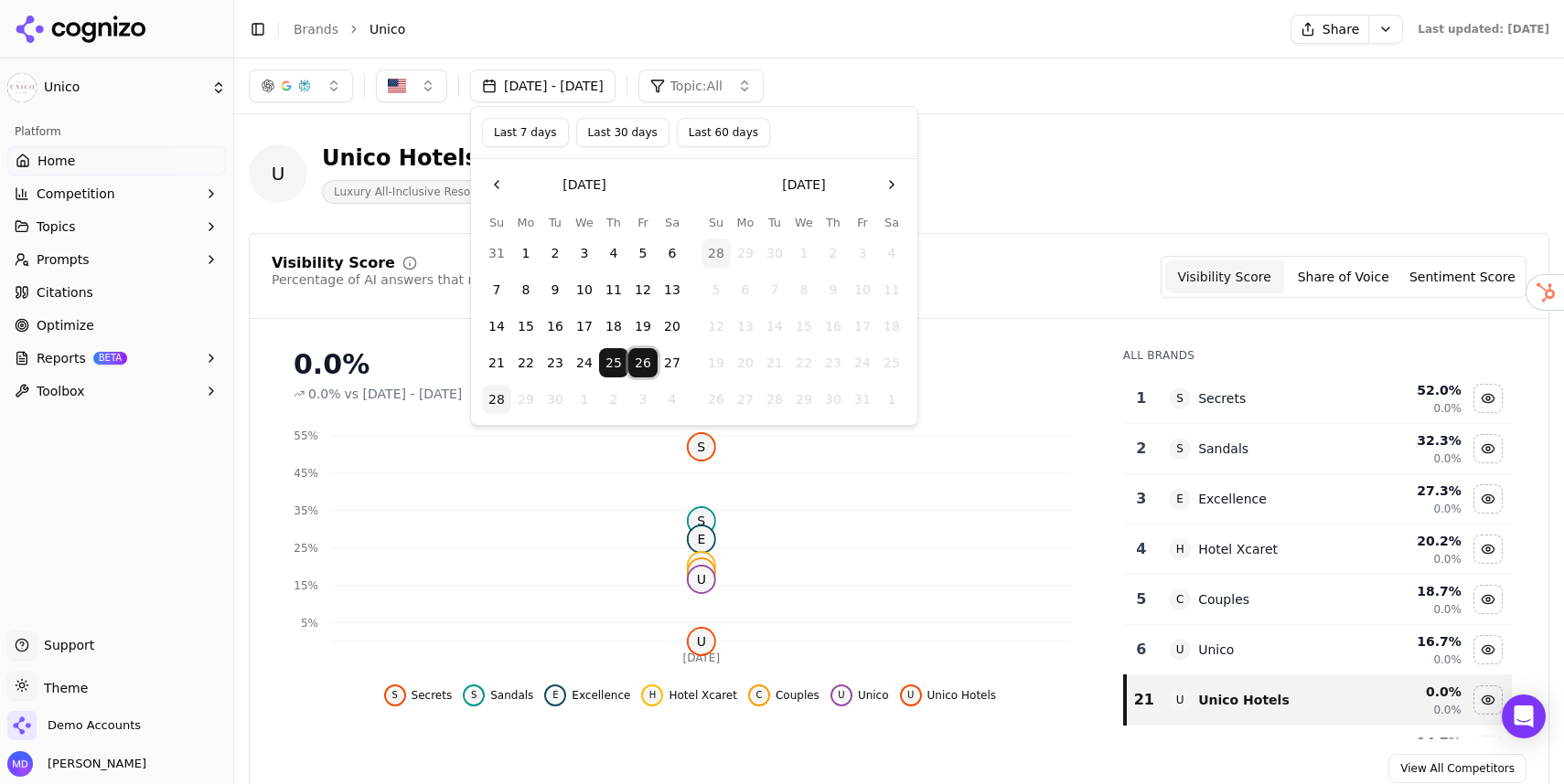
click at [651, 365] on button "26" at bounding box center [643, 363] width 29 height 29
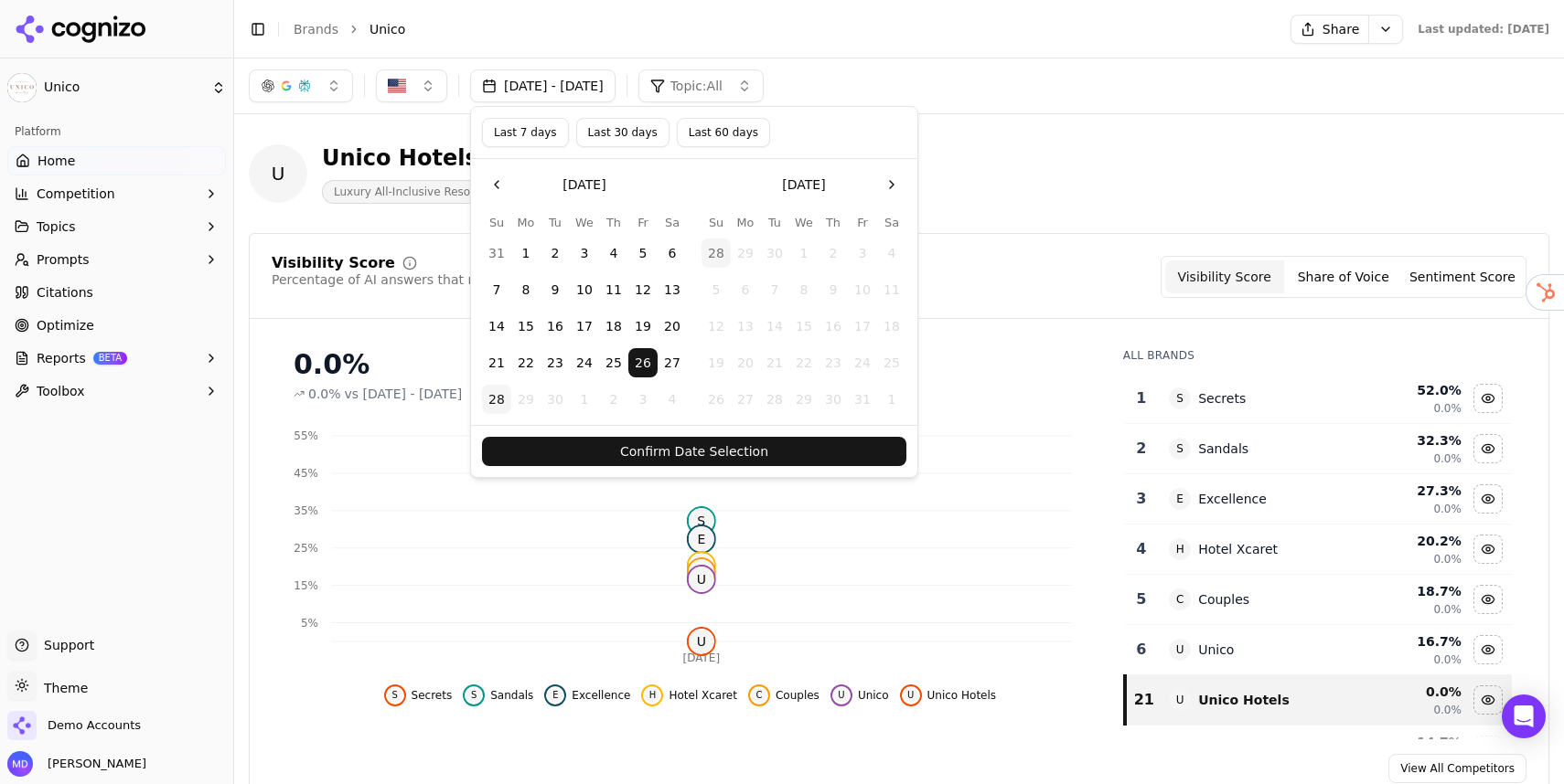
click at [651, 445] on button "Confirm Date Selection" at bounding box center [694, 451] width 424 height 29
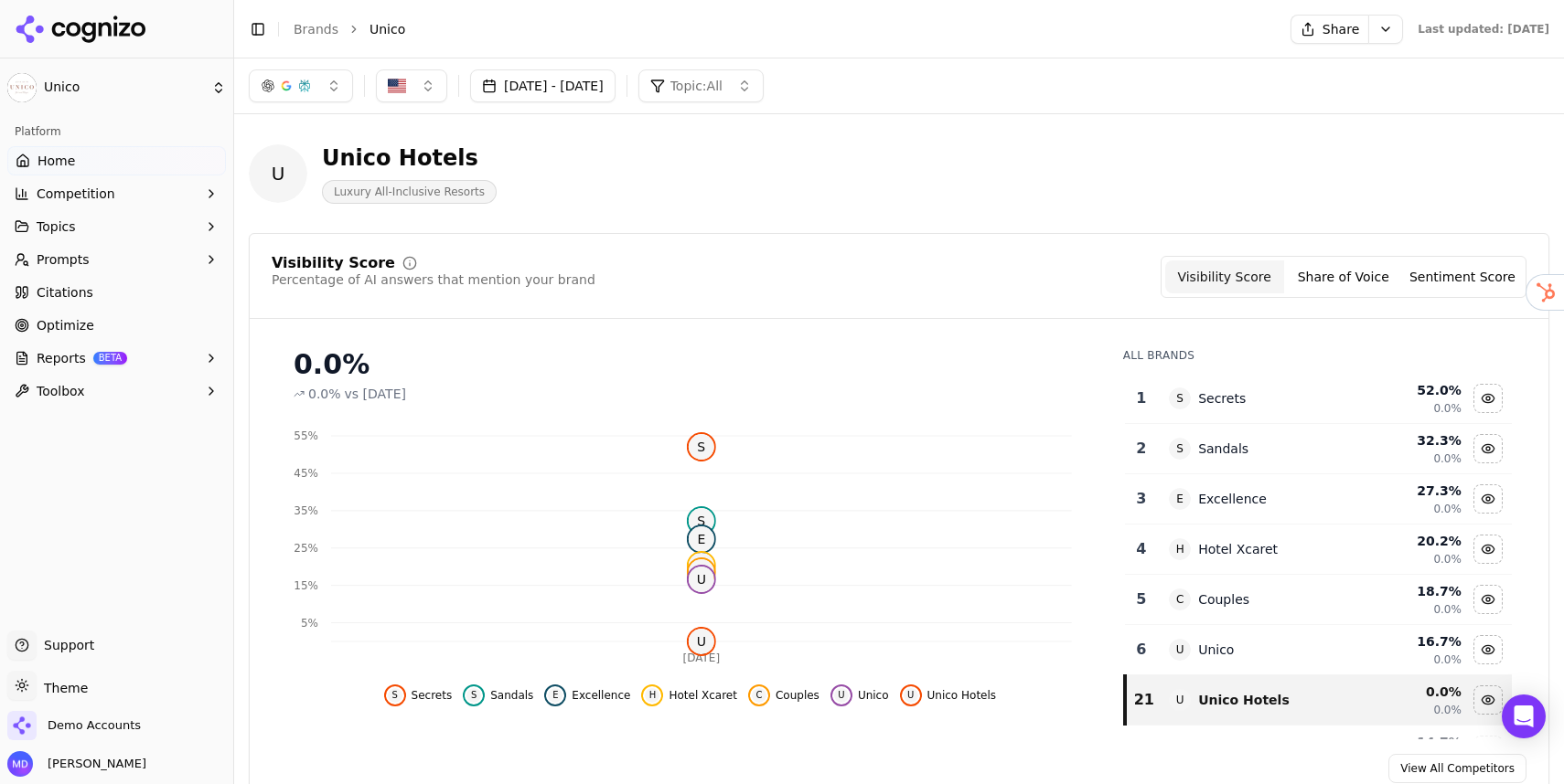
click at [70, 327] on span "Optimize" at bounding box center [65, 325] width 57 height 18
